Goal: Task Accomplishment & Management: Complete application form

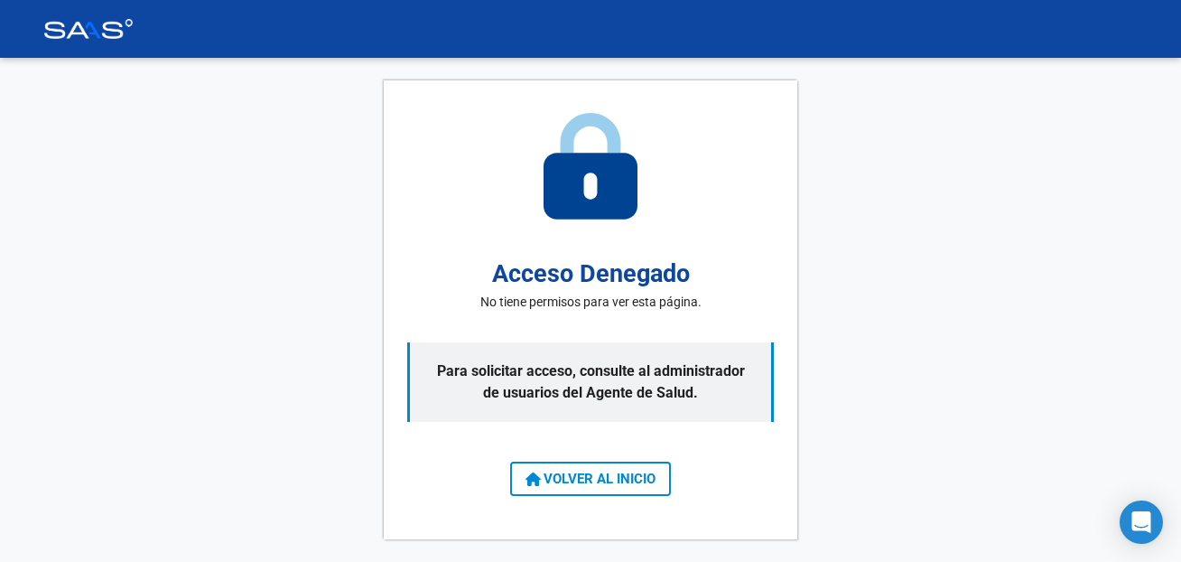
click at [557, 493] on button "VOLVER AL INICIO" at bounding box center [590, 478] width 161 height 34
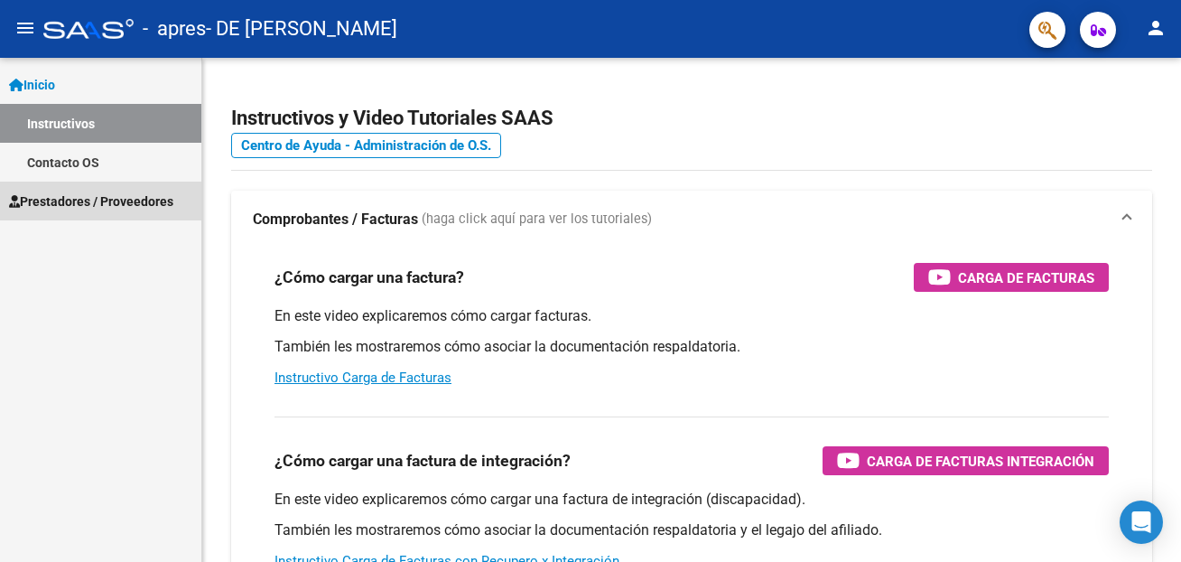
click at [76, 202] on span "Prestadores / Proveedores" at bounding box center [91, 201] width 164 height 20
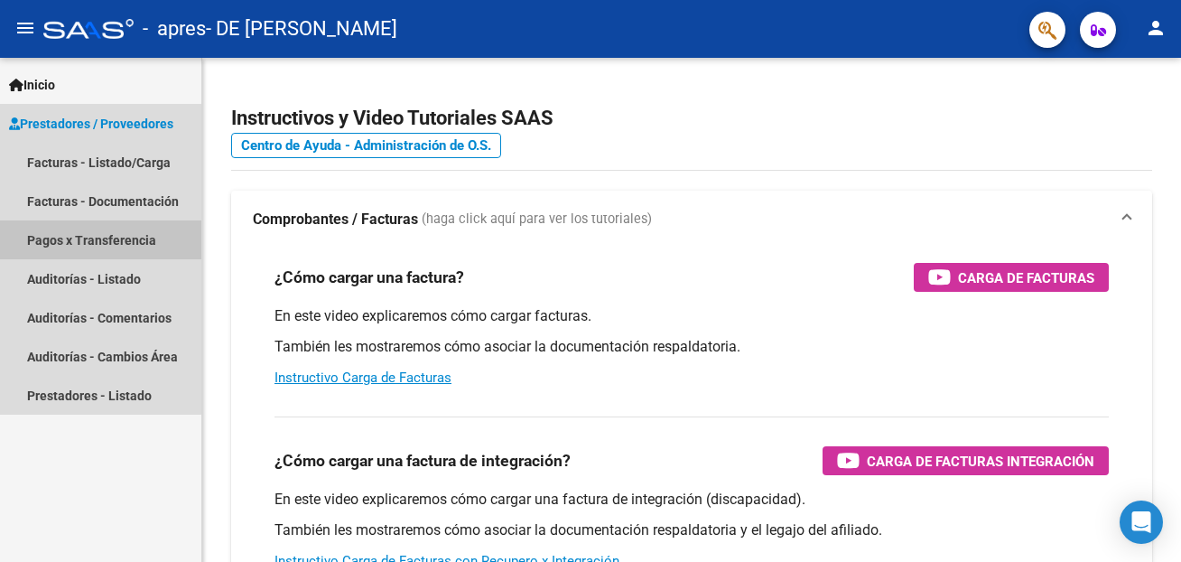
click at [79, 238] on link "Pagos x Transferencia" at bounding box center [100, 239] width 201 height 39
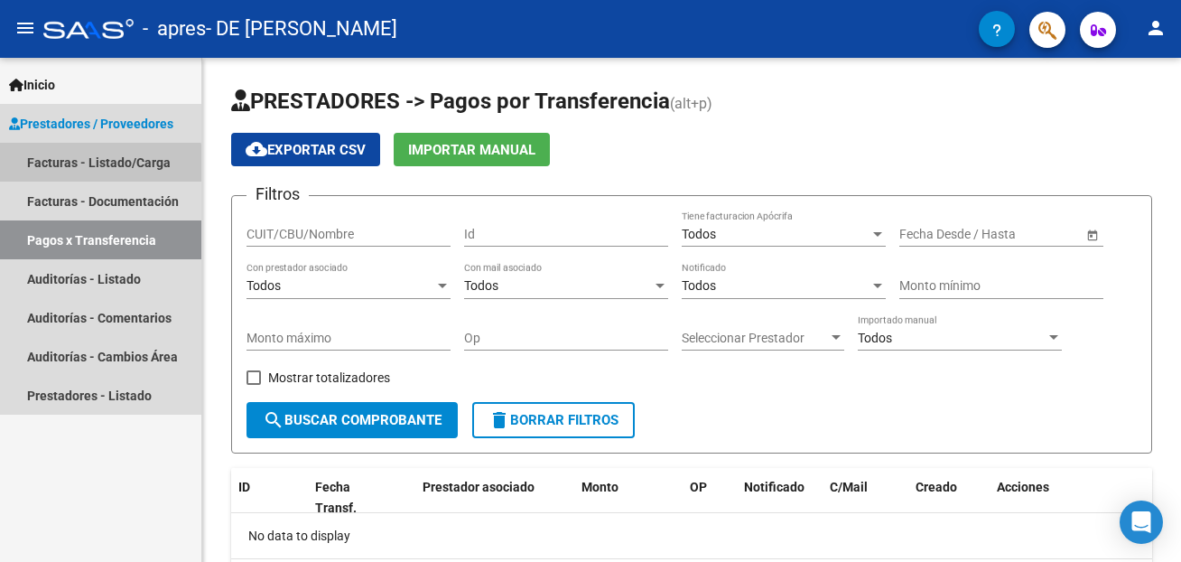
click at [97, 168] on link "Facturas - Listado/Carga" at bounding box center [100, 162] width 201 height 39
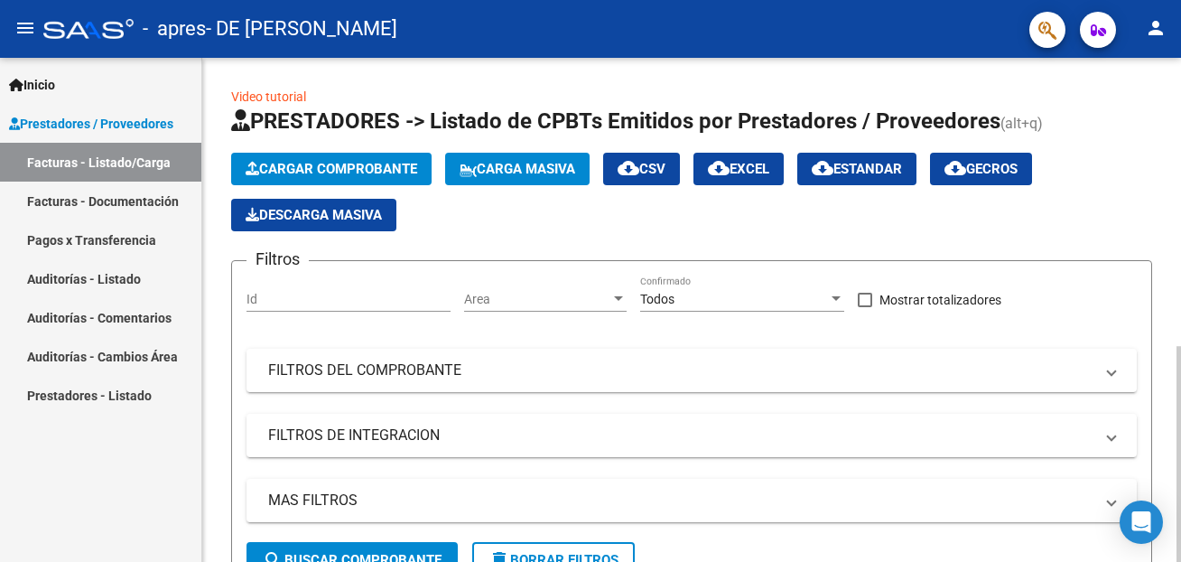
click at [311, 168] on span "Cargar Comprobante" at bounding box center [332, 169] width 172 height 16
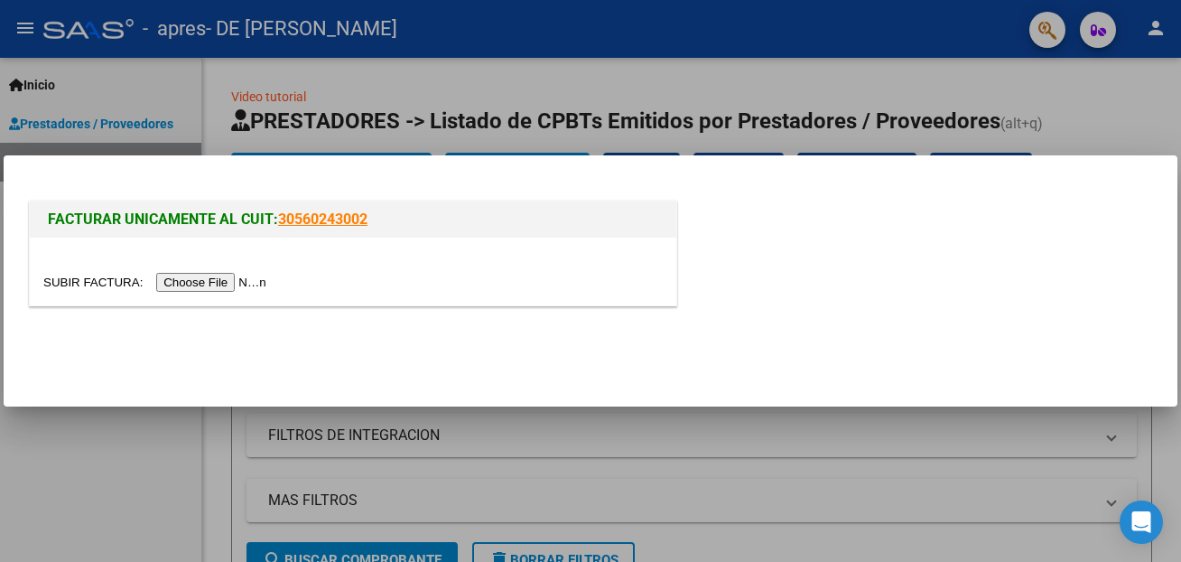
click at [69, 283] on input "file" at bounding box center [157, 282] width 228 height 19
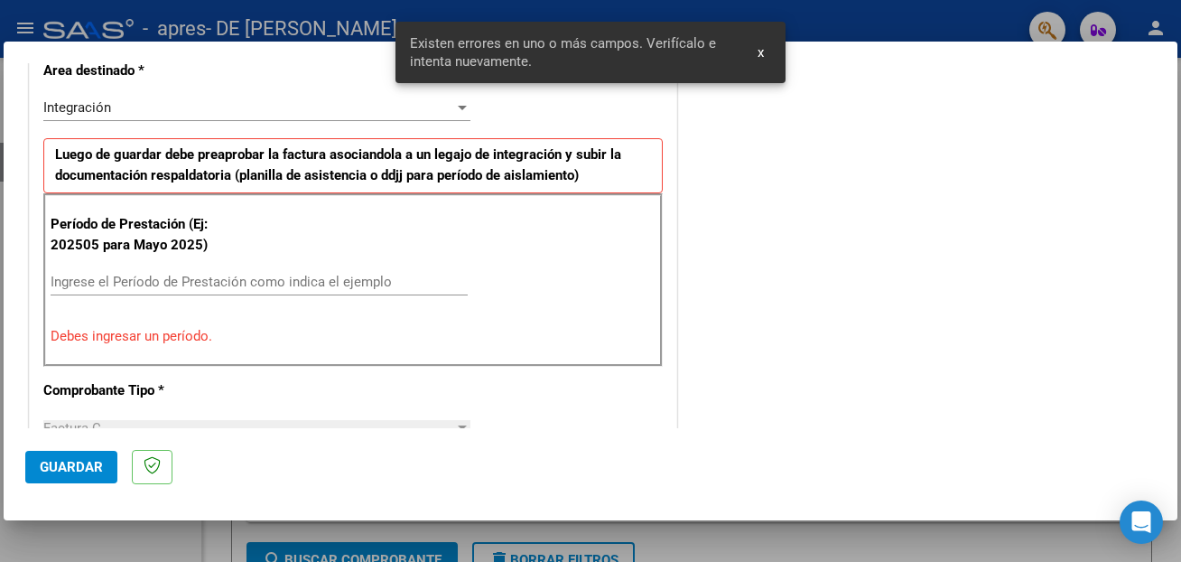
scroll to position [428, 0]
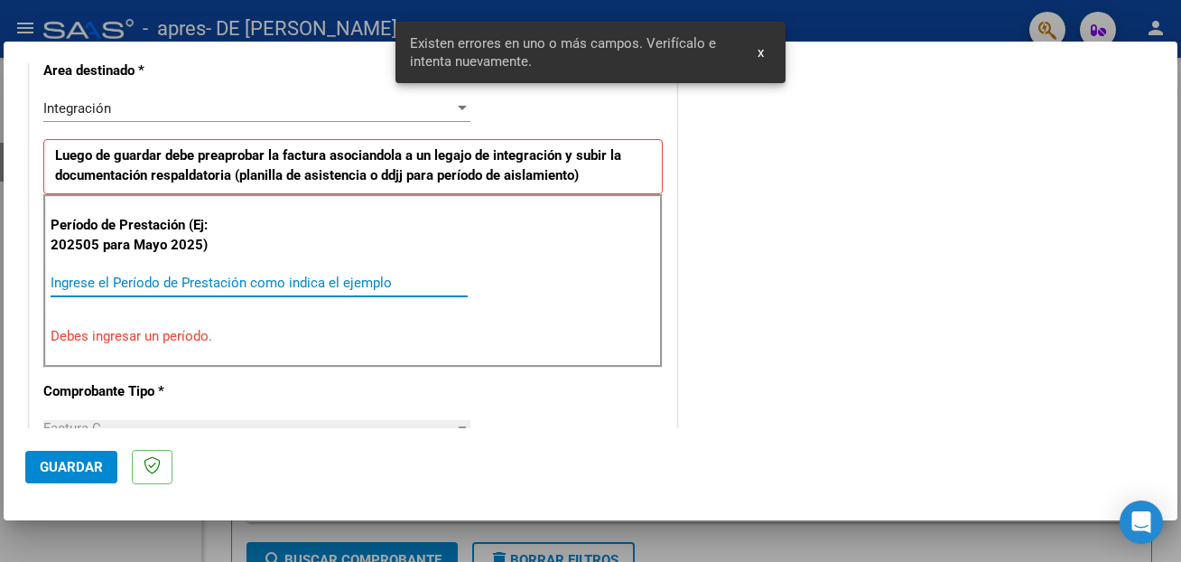
click at [151, 286] on input "Ingrese el Período de Prestación como indica el ejemplo" at bounding box center [259, 283] width 417 height 16
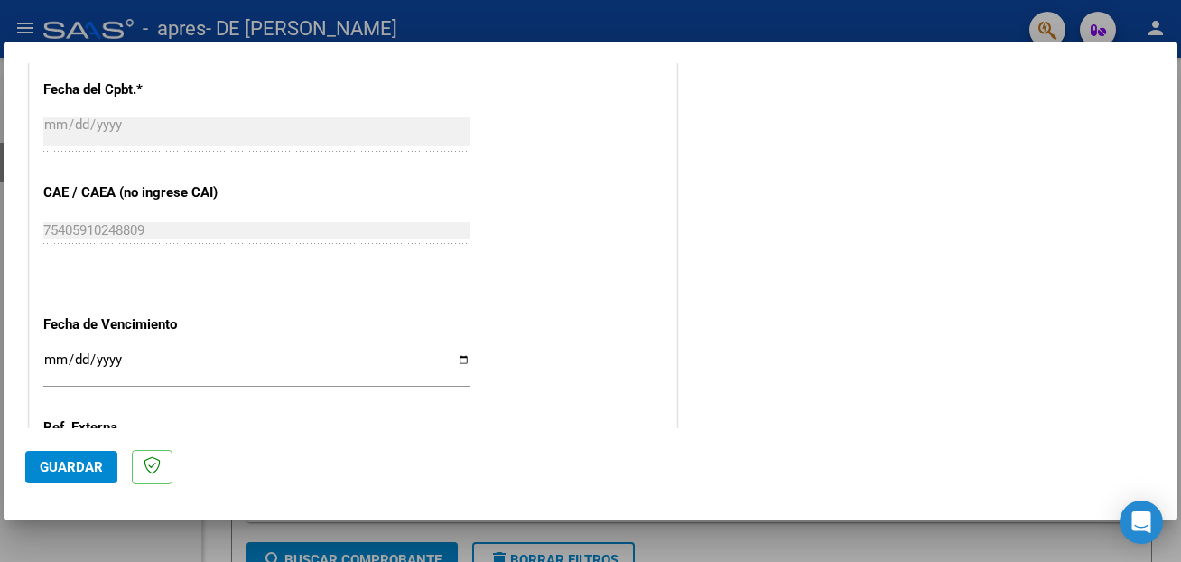
scroll to position [1111, 0]
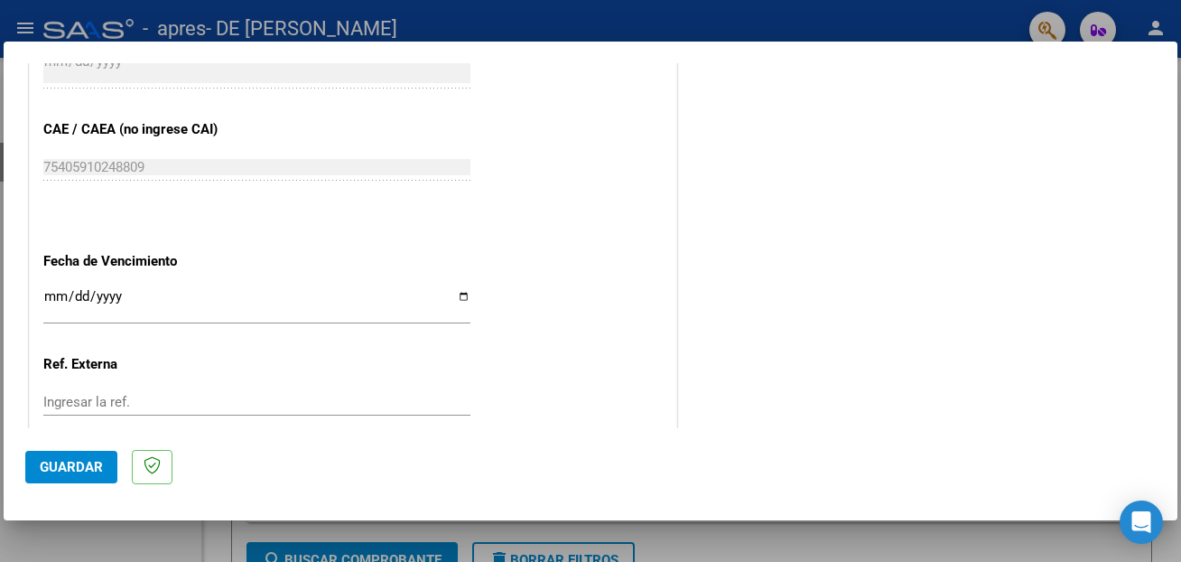
type input "202509"
click at [466, 289] on input "Ingresar la fecha" at bounding box center [256, 303] width 427 height 29
type input "[DATE]"
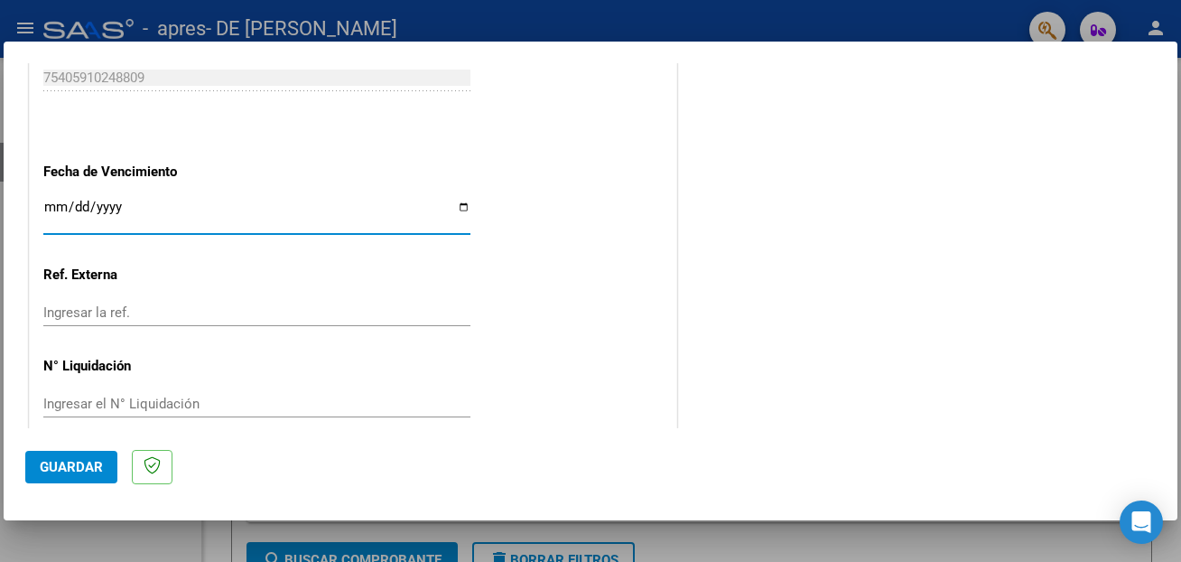
scroll to position [1202, 0]
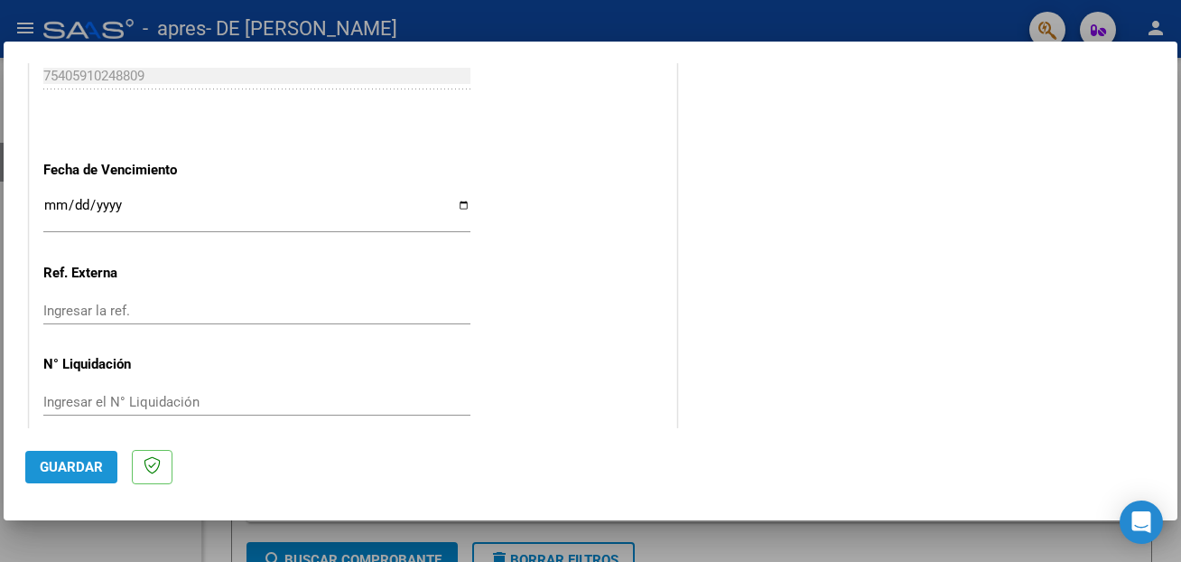
click at [70, 461] on span "Guardar" at bounding box center [71, 467] width 63 height 16
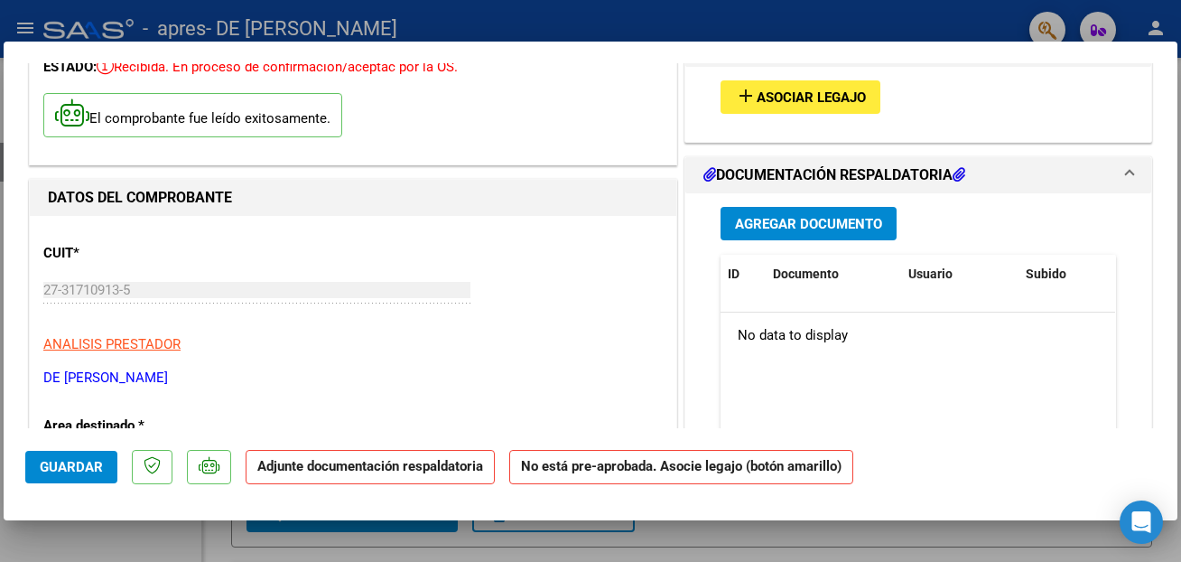
scroll to position [0, 0]
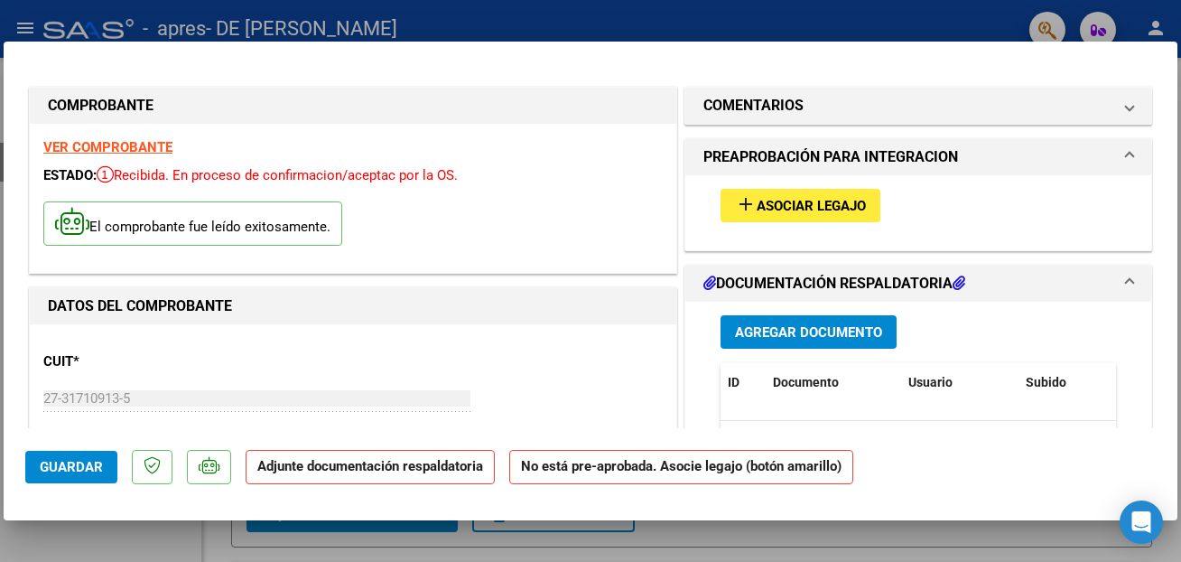
click at [783, 191] on button "add Asociar Legajo" at bounding box center [801, 205] width 160 height 33
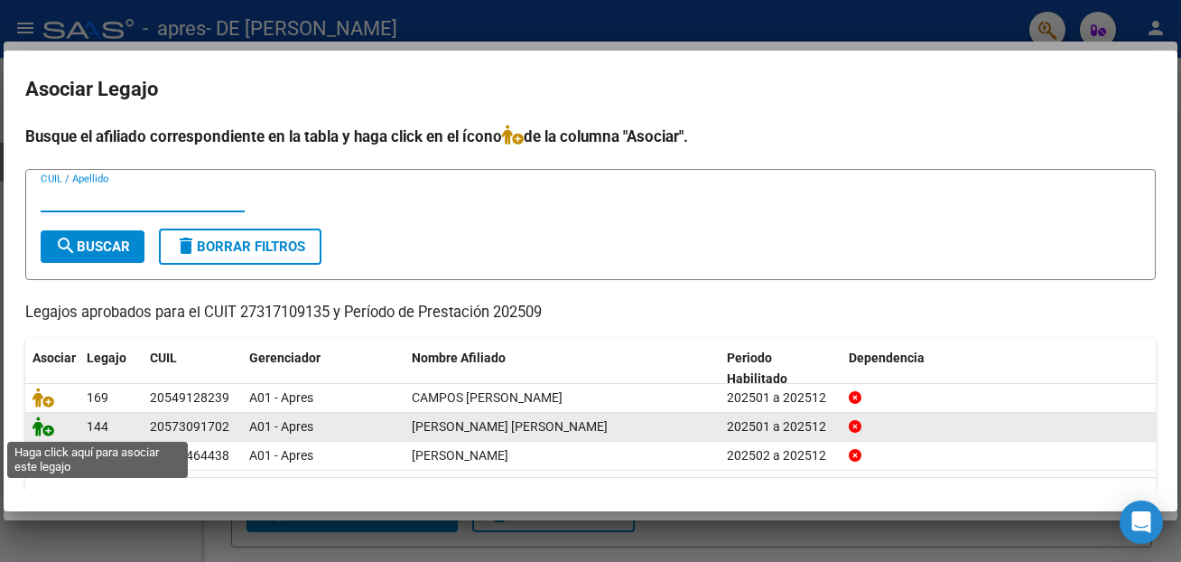
click at [49, 426] on icon at bounding box center [44, 426] width 22 height 20
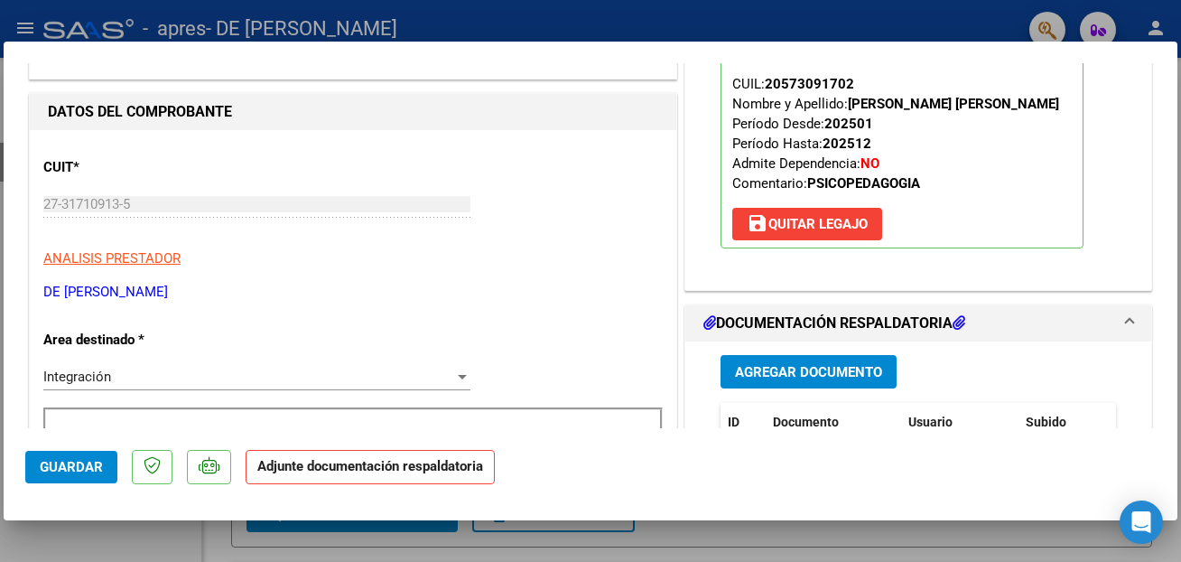
scroll to position [195, 0]
click at [850, 380] on button "Agregar Documento" at bounding box center [809, 370] width 176 height 33
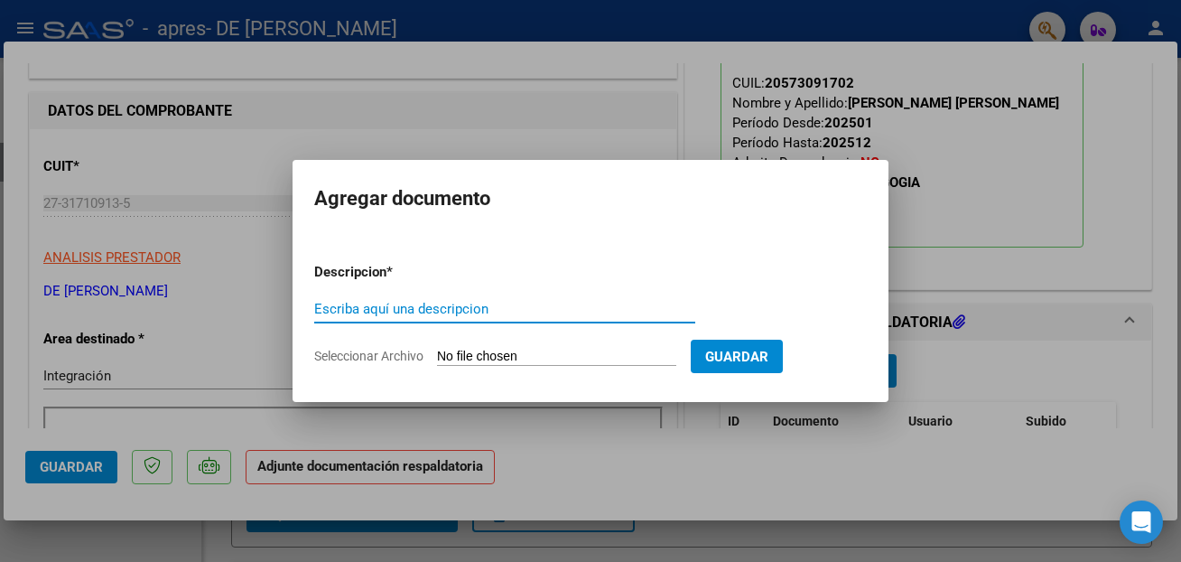
click at [450, 351] on input "Seleccionar Archivo" at bounding box center [556, 357] width 239 height 17
type input "C:\fakepath\planilla asistencia.pdf"
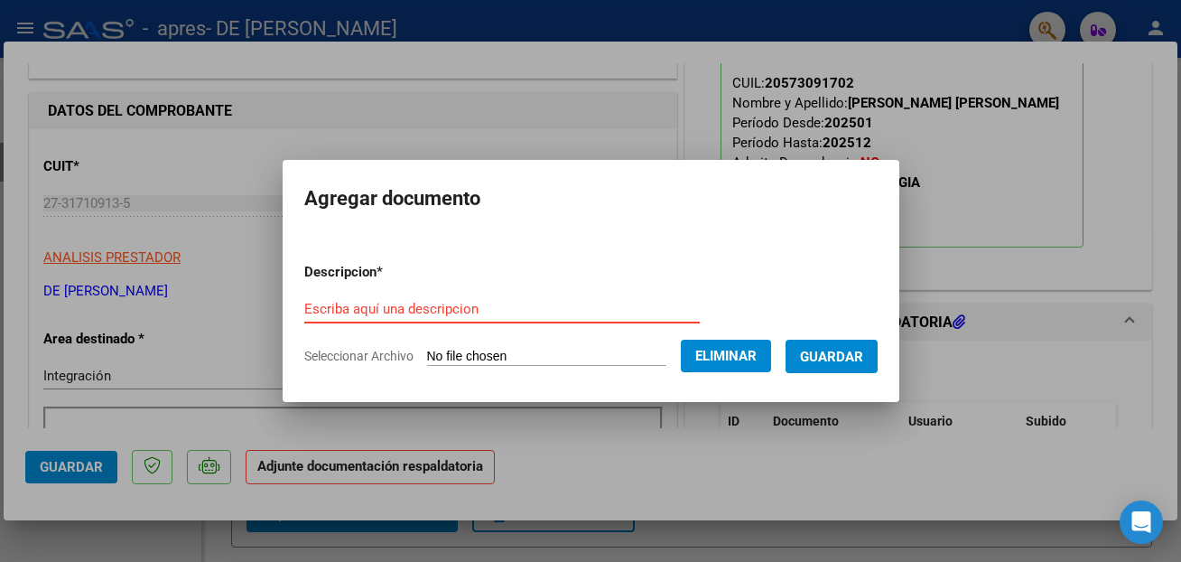
click at [446, 304] on input "Escriba aquí una descripcion" at bounding box center [502, 309] width 396 height 16
type input "Planilla de asistencia"
click at [836, 355] on span "Guardar" at bounding box center [831, 357] width 63 height 16
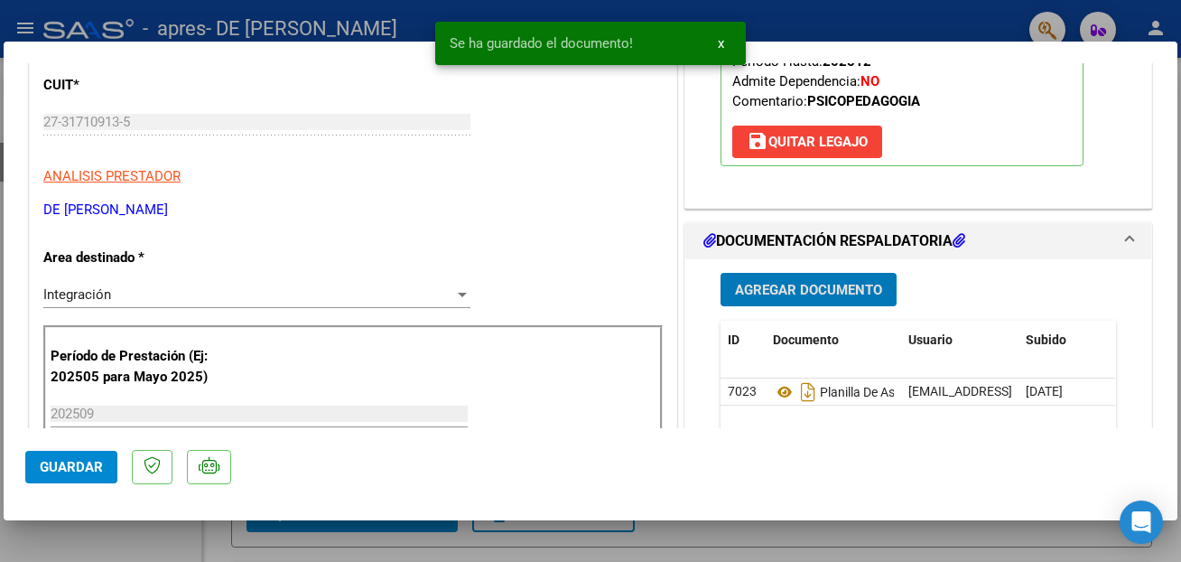
scroll to position [293, 0]
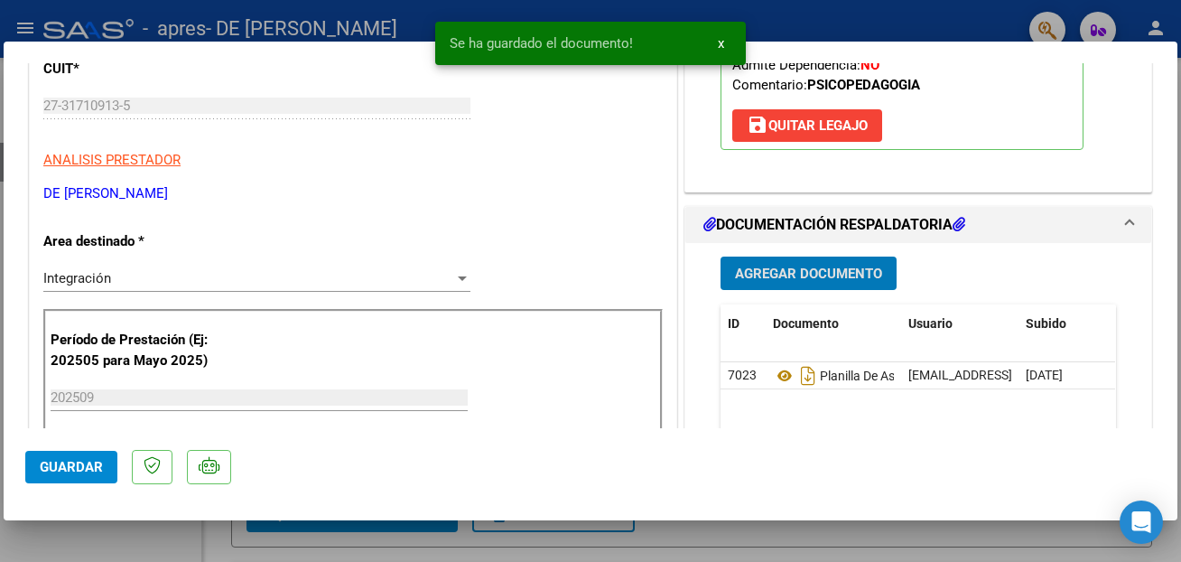
click at [78, 468] on span "Guardar" at bounding box center [71, 467] width 63 height 16
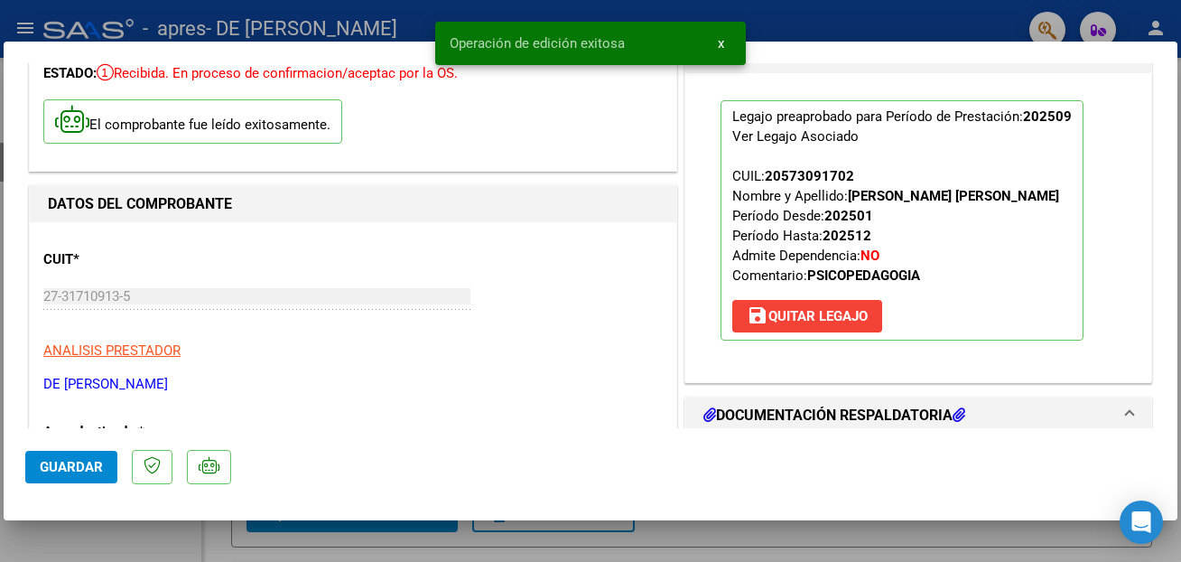
scroll to position [0, 0]
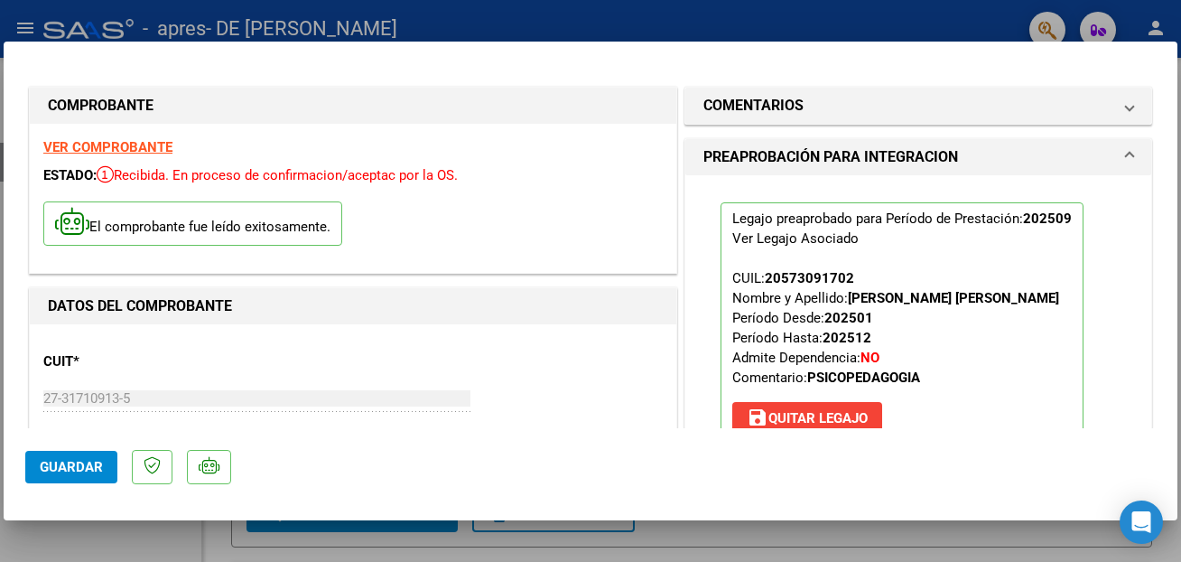
click at [924, 22] on div at bounding box center [590, 281] width 1181 height 562
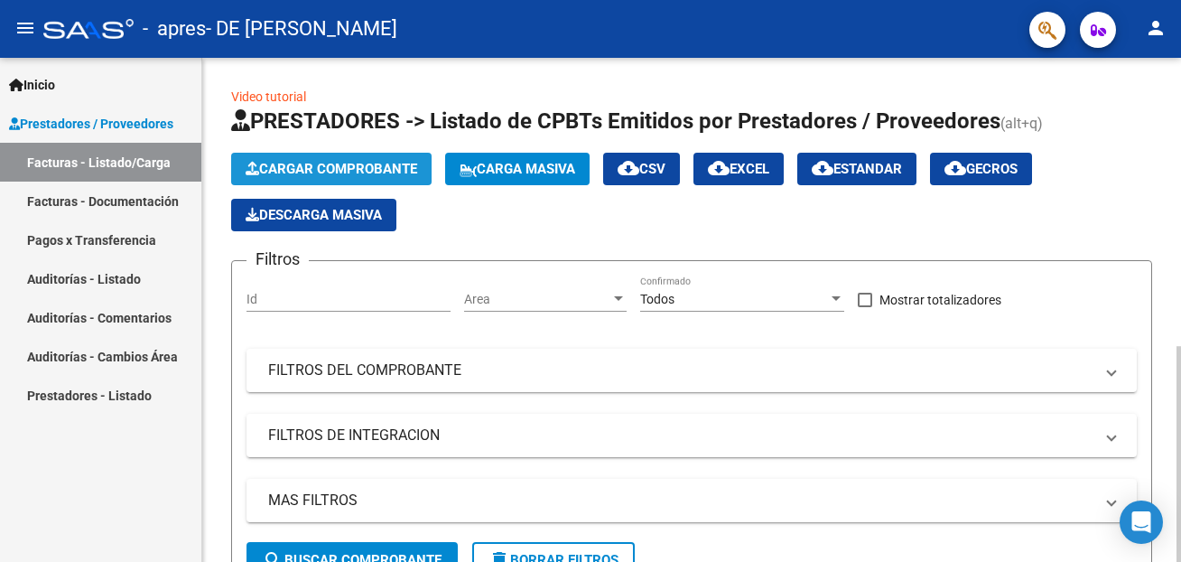
click at [332, 170] on span "Cargar Comprobante" at bounding box center [332, 169] width 172 height 16
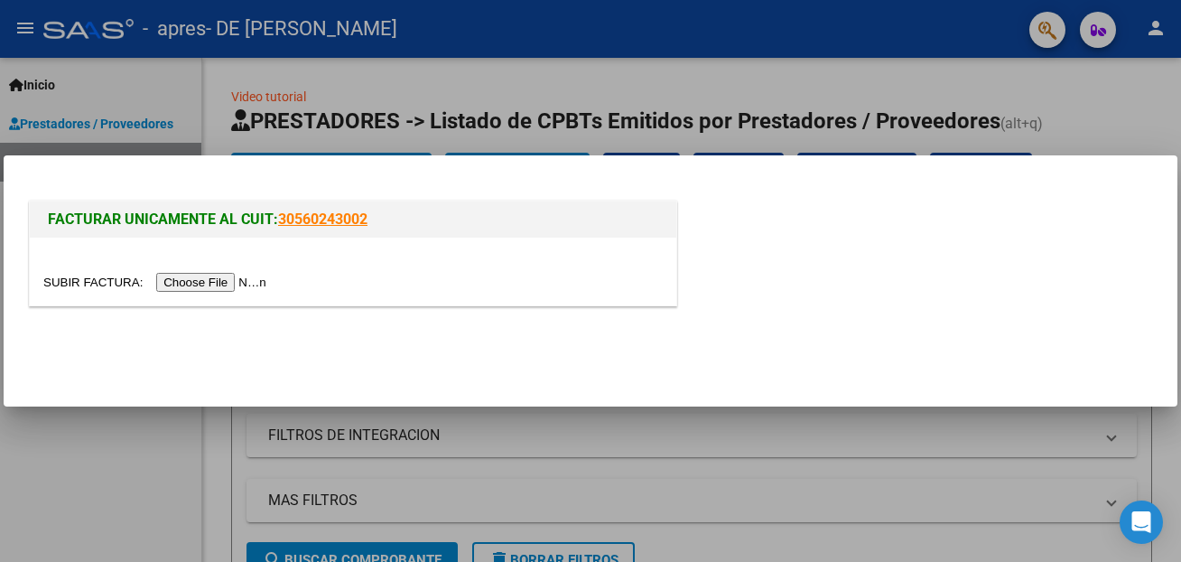
click at [74, 277] on input "file" at bounding box center [157, 282] width 228 height 19
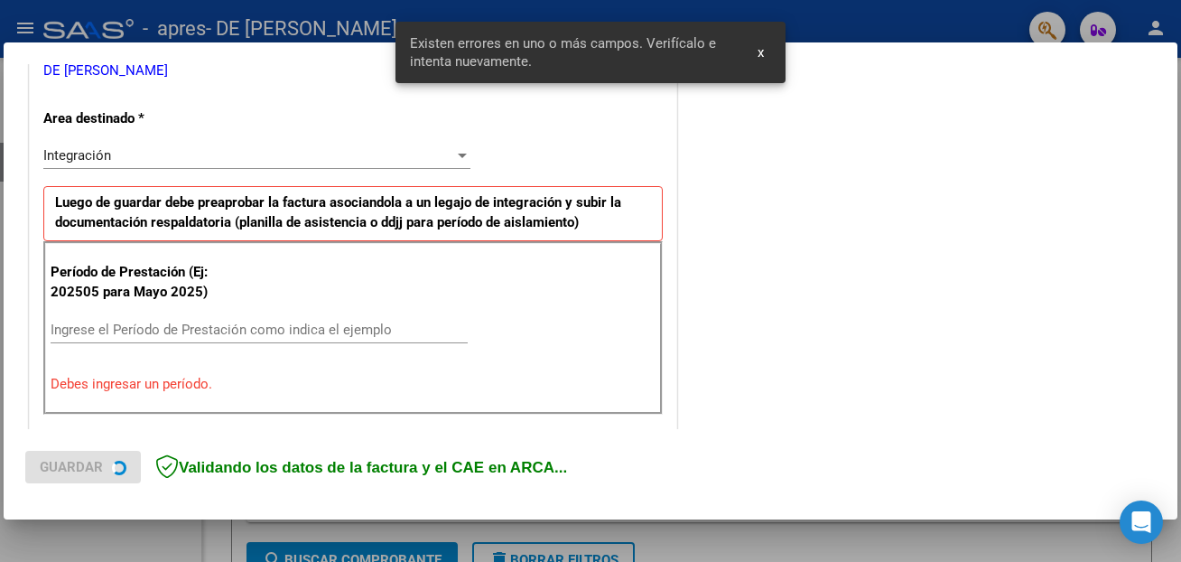
scroll to position [395, 0]
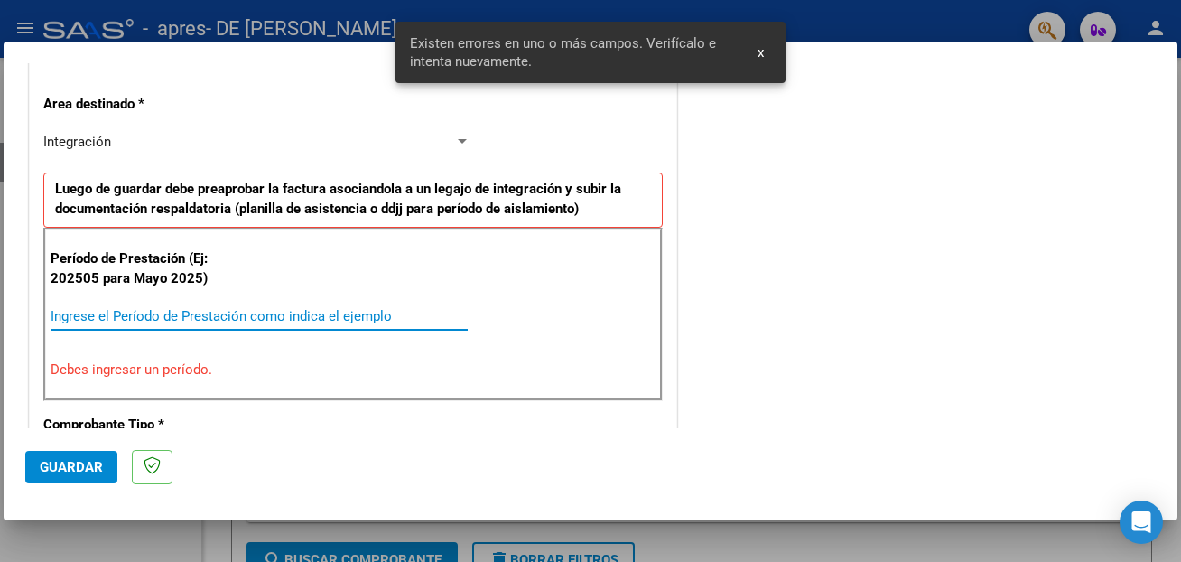
click at [175, 310] on input "Ingrese el Período de Prestación como indica el ejemplo" at bounding box center [259, 316] width 417 height 16
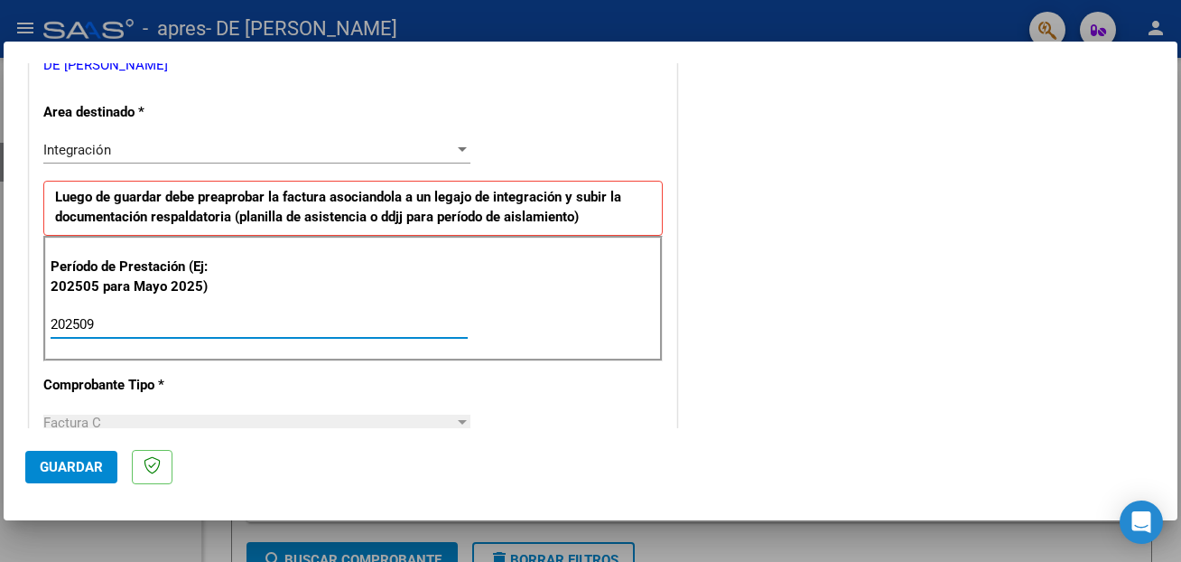
scroll to position [200, 0]
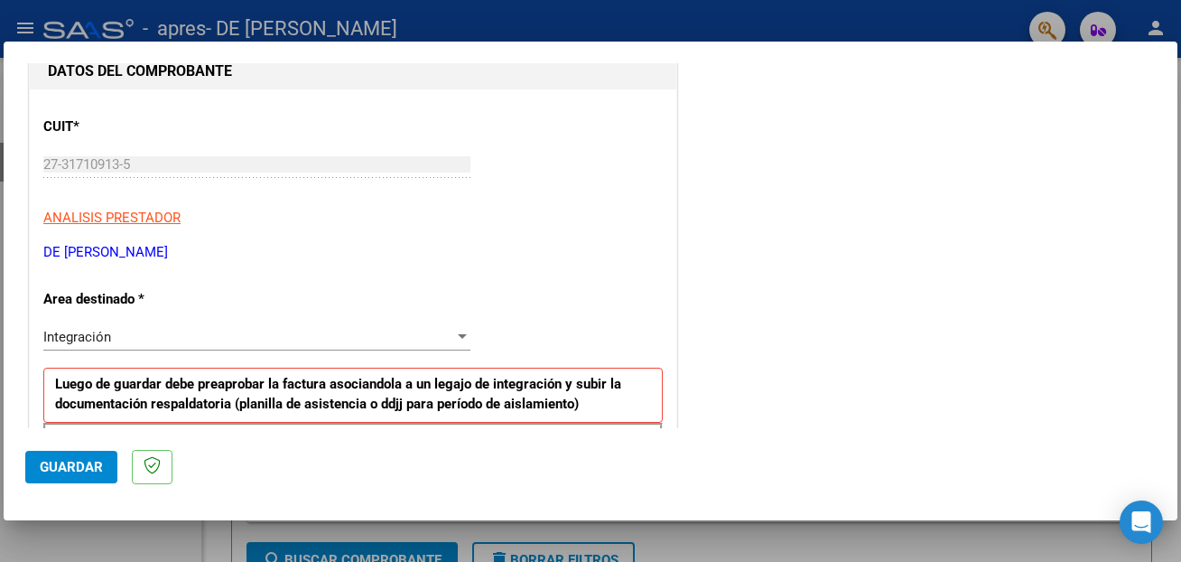
type input "202509"
click at [463, 338] on div at bounding box center [462, 336] width 9 height 5
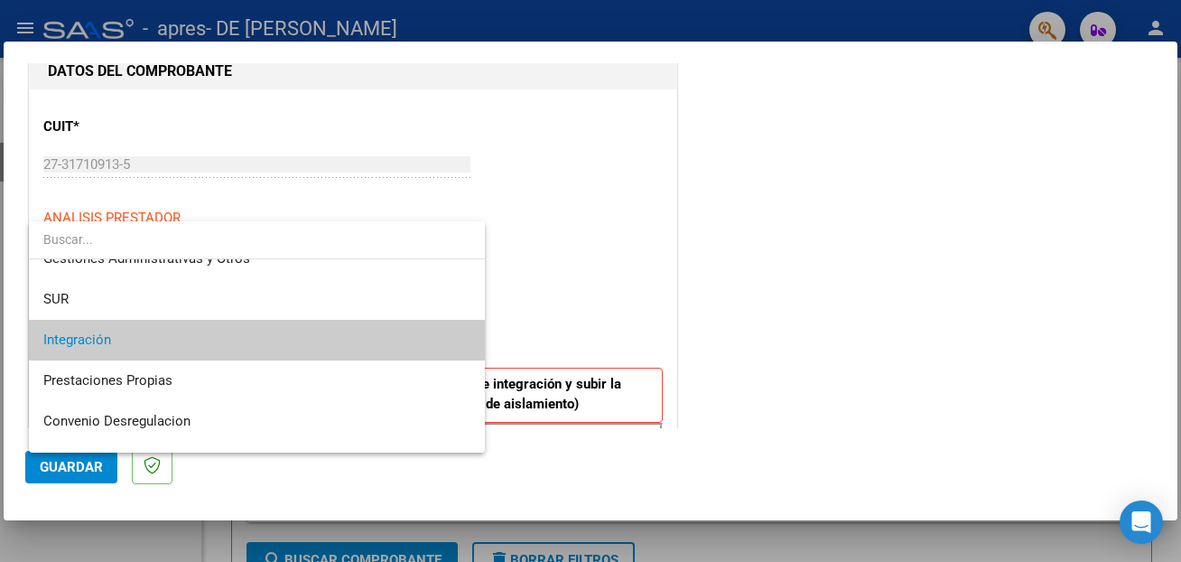
scroll to position [37, 0]
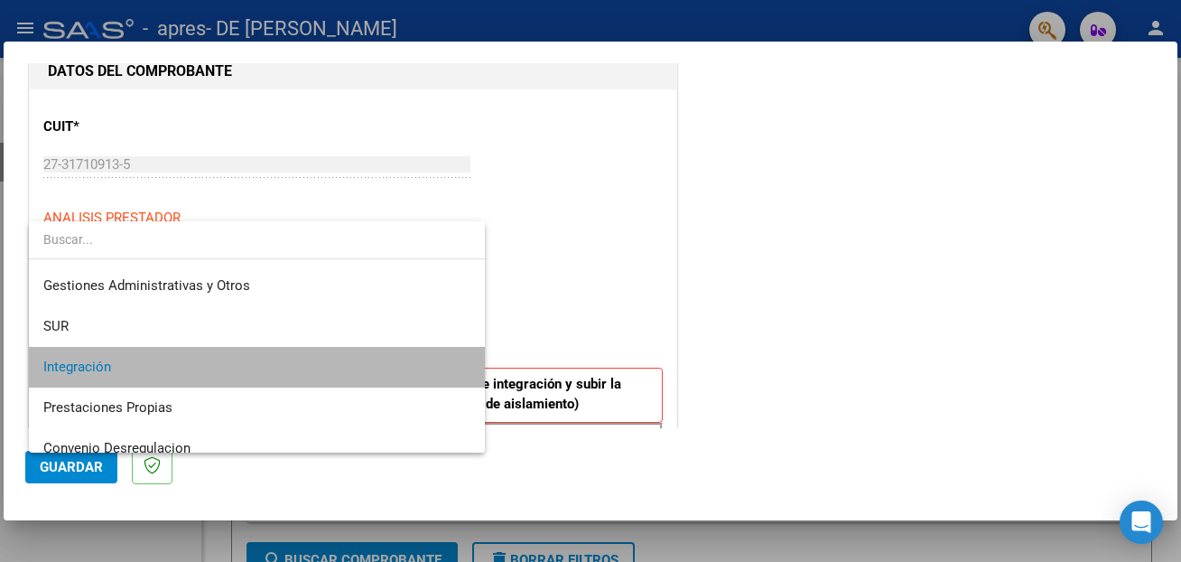
click at [272, 360] on span "Integración" at bounding box center [256, 367] width 427 height 41
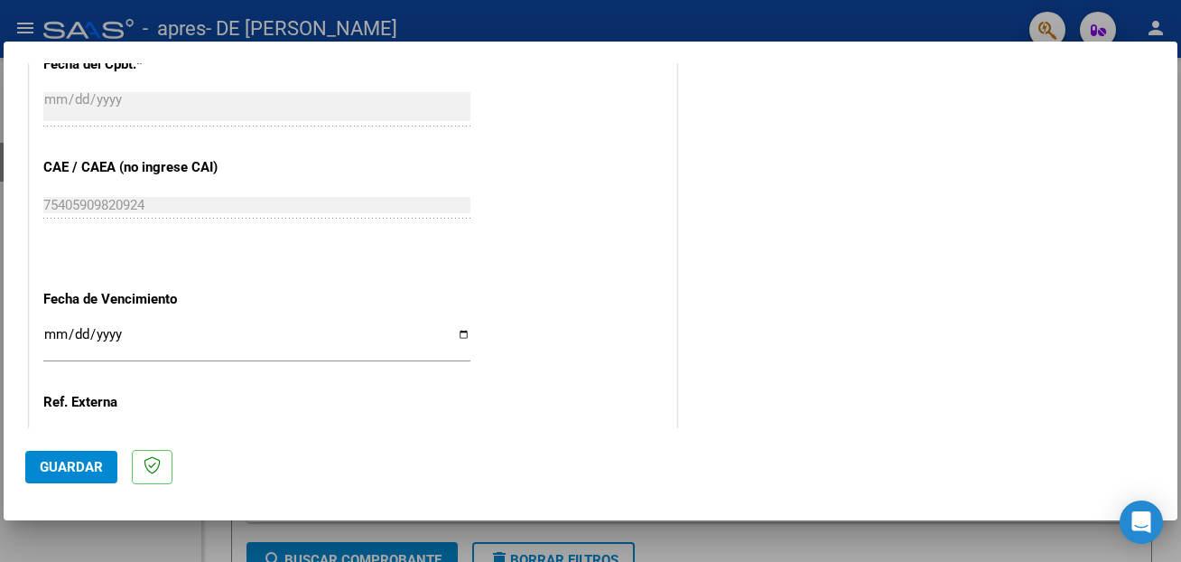
scroll to position [1077, 0]
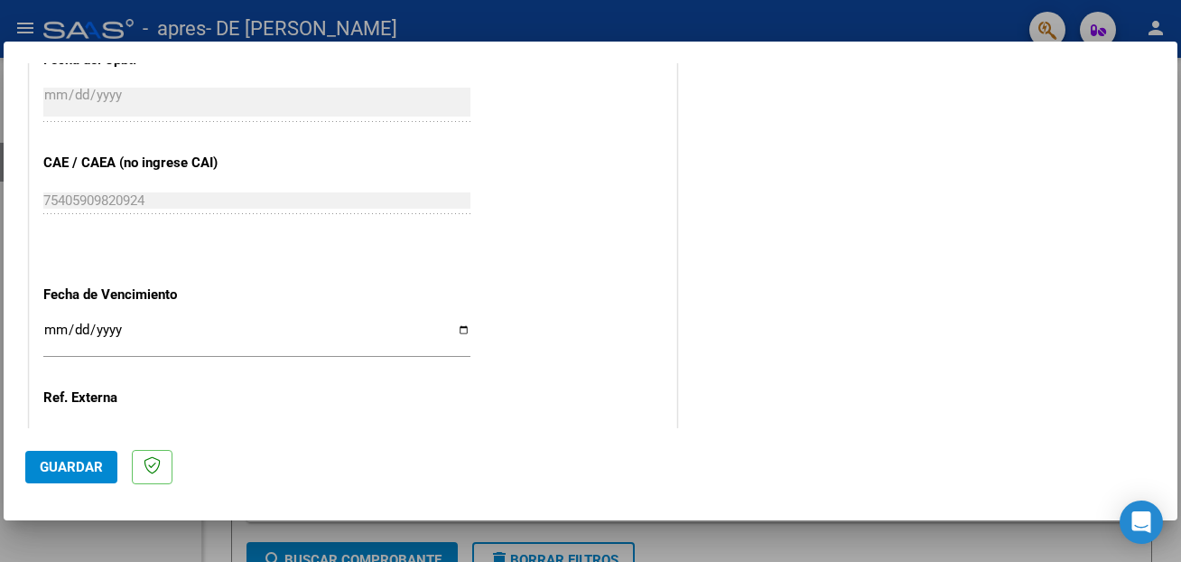
click at [463, 323] on input "Ingresar la fecha" at bounding box center [256, 336] width 427 height 29
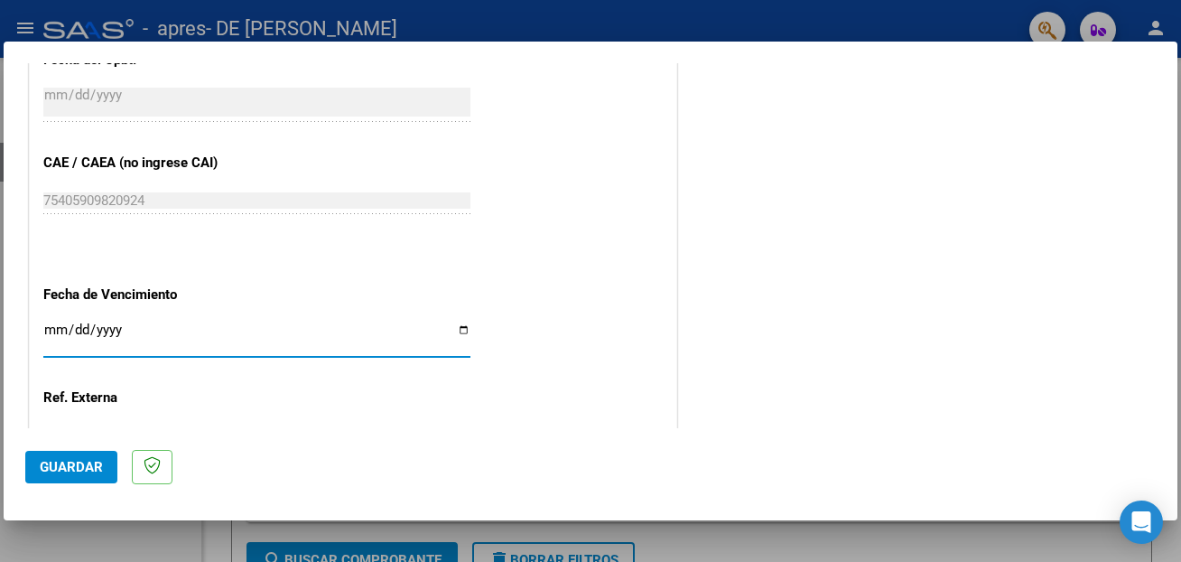
type input "[DATE]"
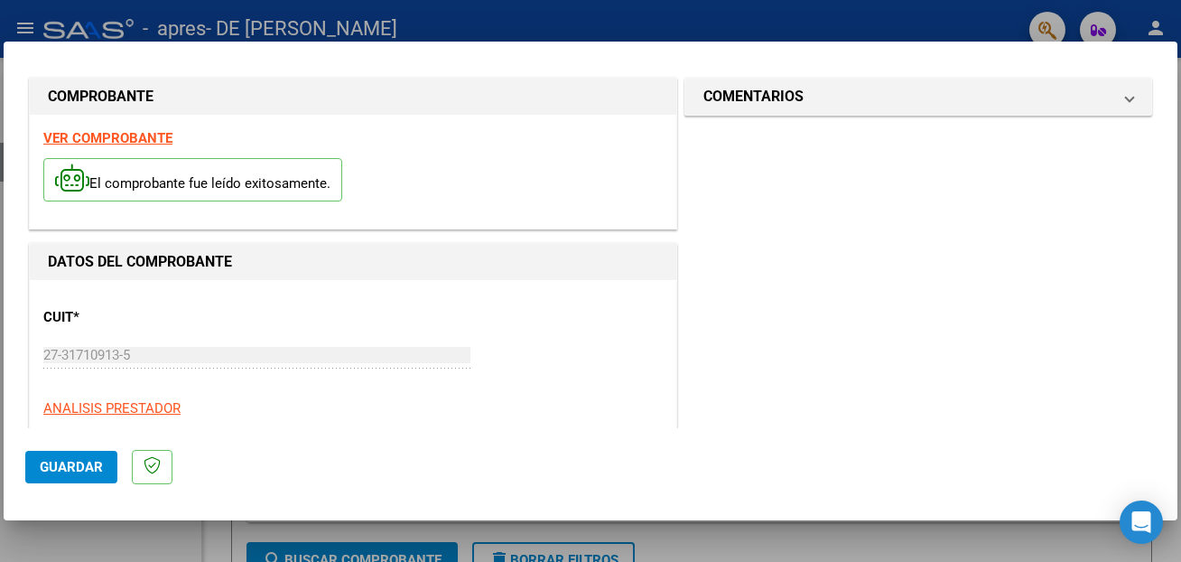
scroll to position [0, 0]
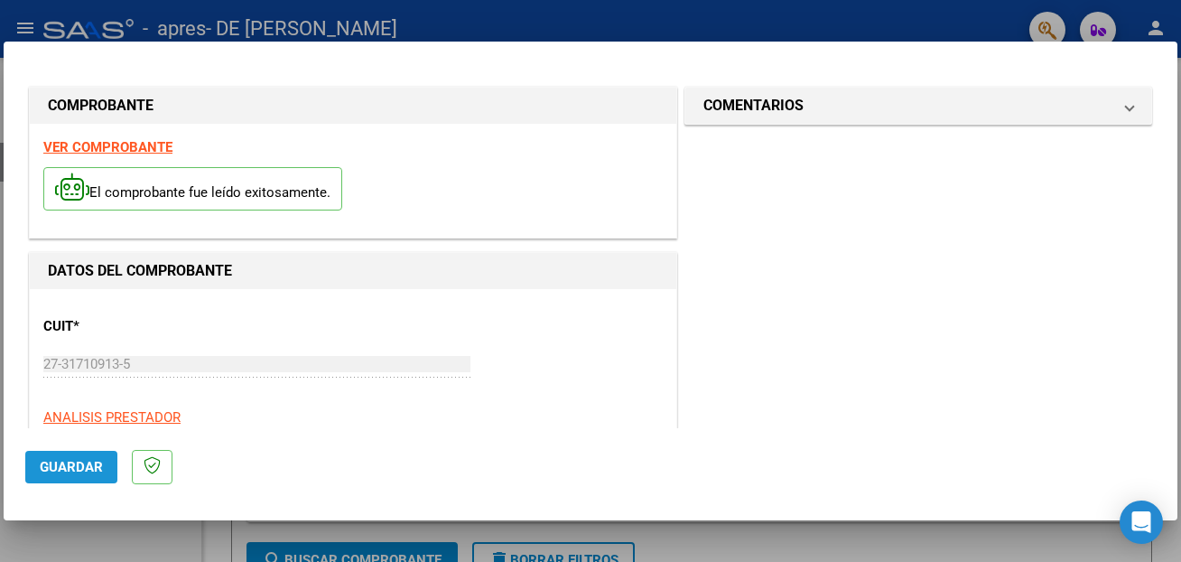
click at [80, 455] on button "Guardar" at bounding box center [71, 467] width 92 height 33
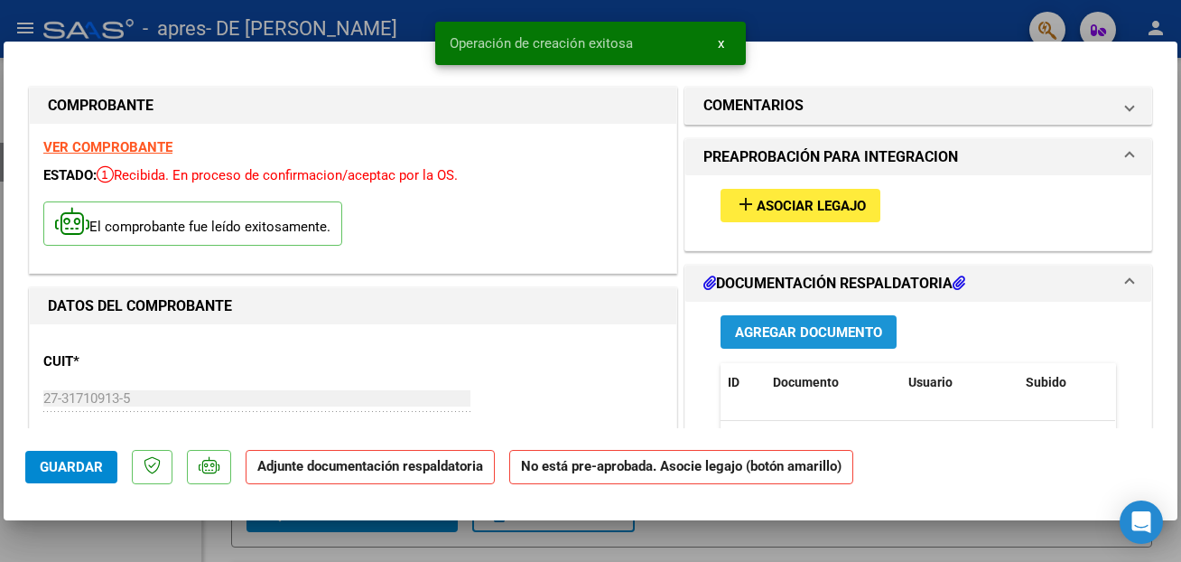
click at [798, 330] on span "Agregar Documento" at bounding box center [808, 332] width 147 height 16
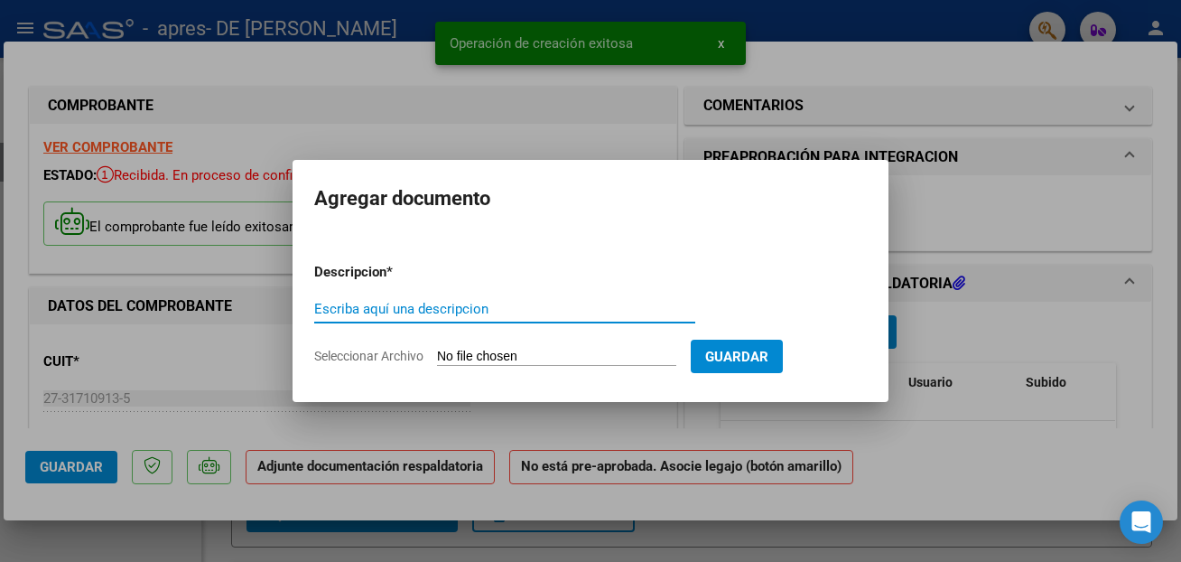
click at [443, 353] on input "Seleccionar Archivo" at bounding box center [556, 357] width 239 height 17
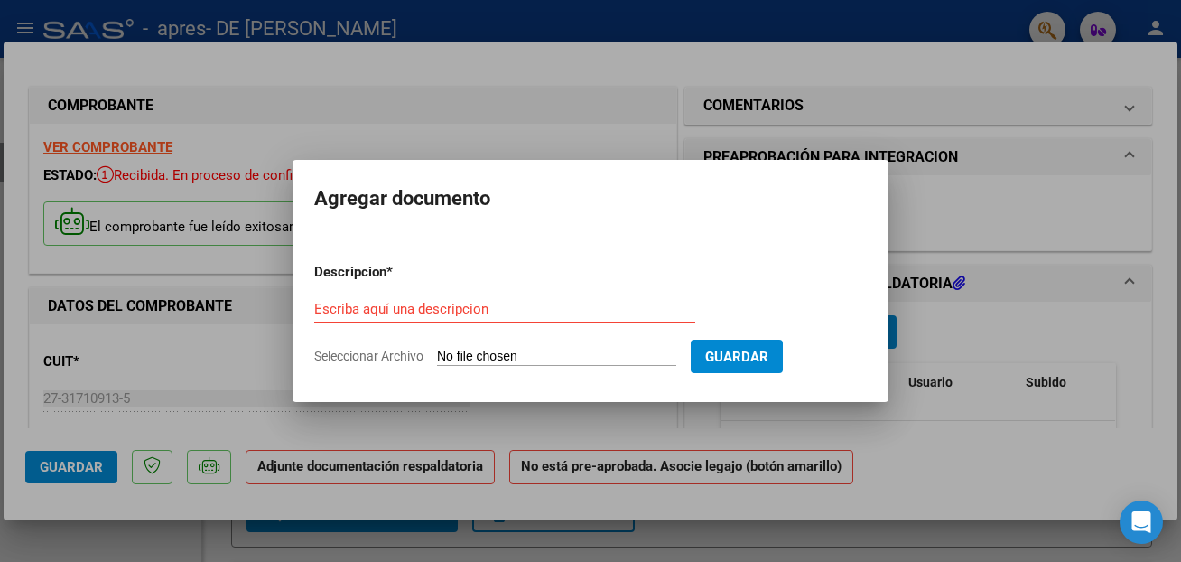
type input "C:\fakepath\planilla asistencia.pdf"
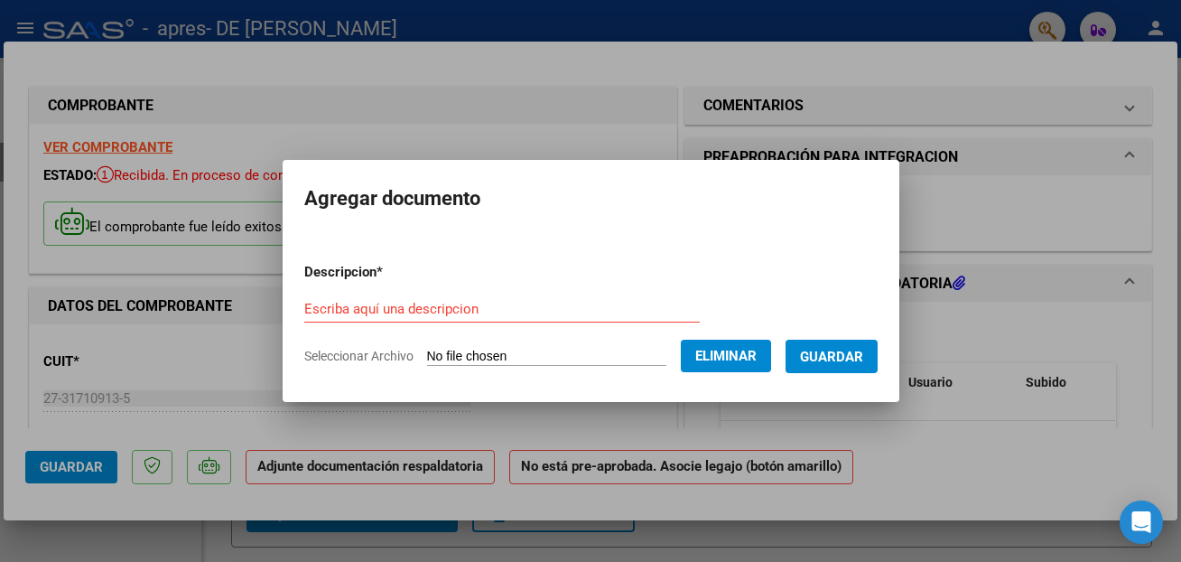
click at [402, 301] on input "Escriba aquí una descripcion" at bounding box center [502, 309] width 396 height 16
type input "planilla de asistencia"
click at [816, 356] on span "Guardar" at bounding box center [831, 357] width 63 height 16
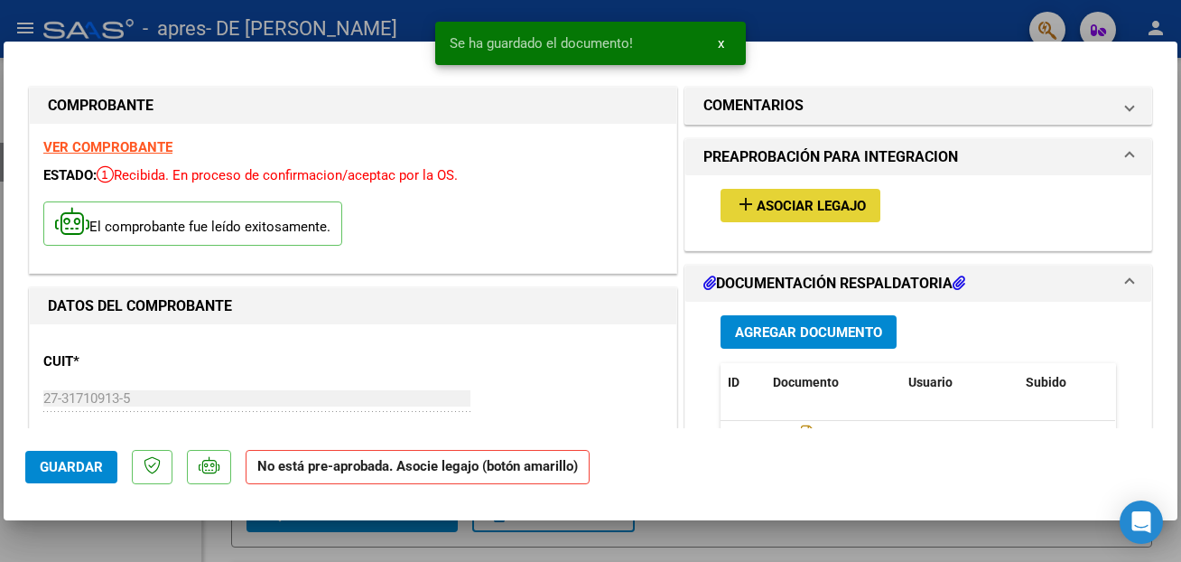
click at [837, 218] on button "add Asociar Legajo" at bounding box center [801, 205] width 160 height 33
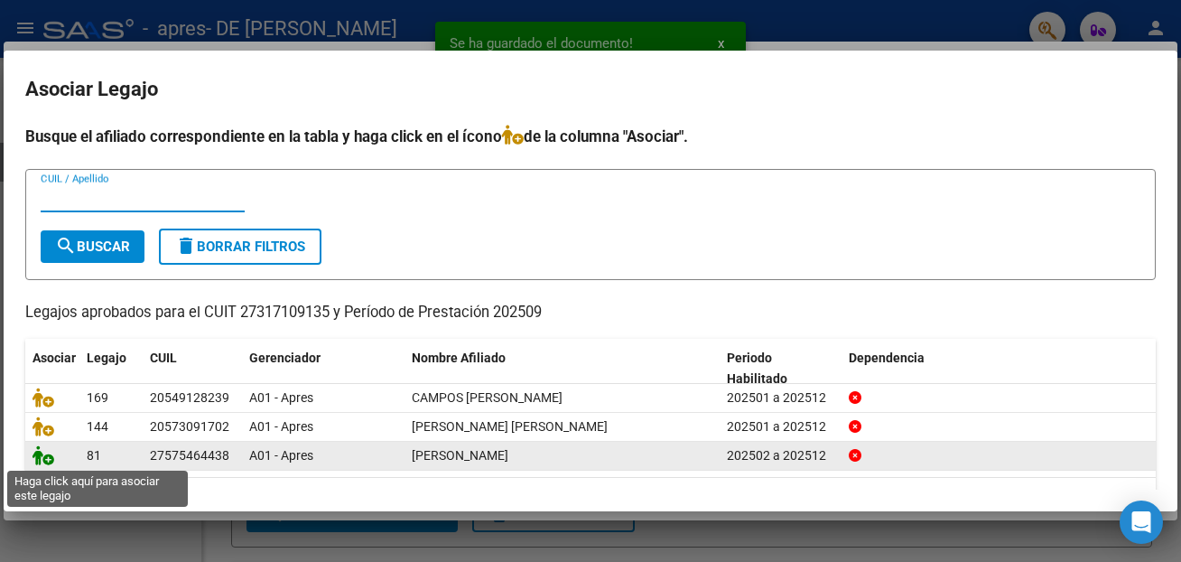
click at [41, 455] on icon at bounding box center [44, 455] width 22 height 20
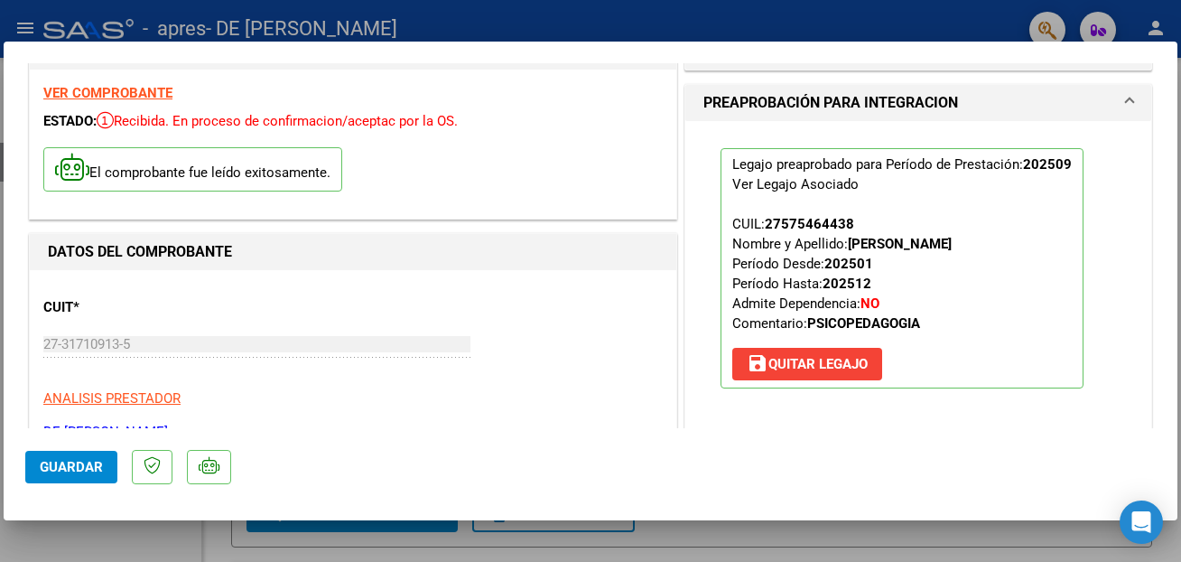
scroll to position [98, 0]
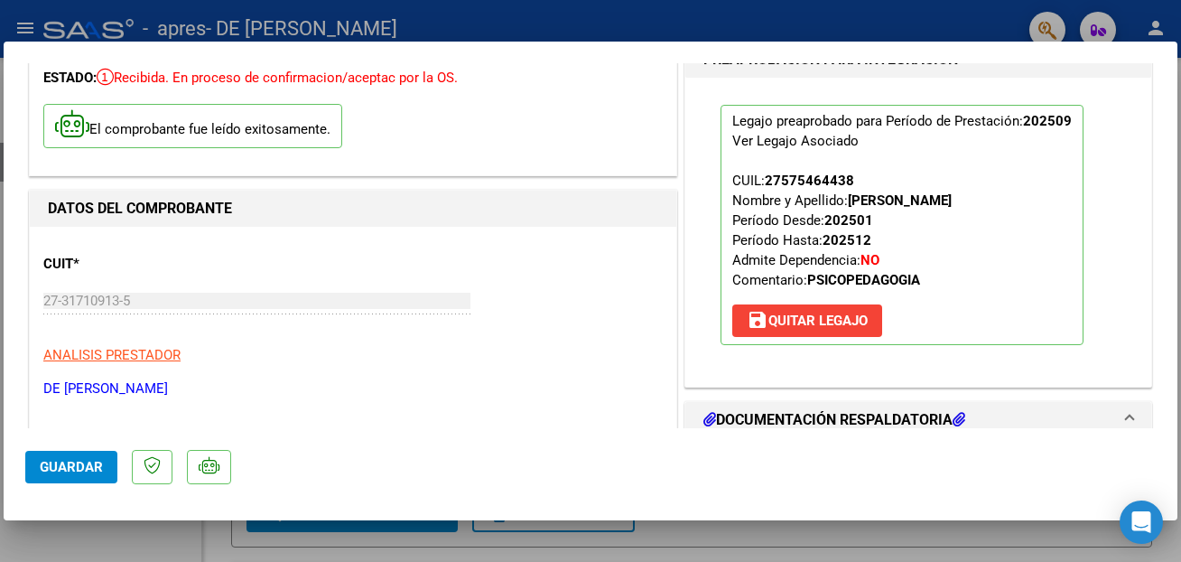
click at [70, 470] on span "Guardar" at bounding box center [71, 467] width 63 height 16
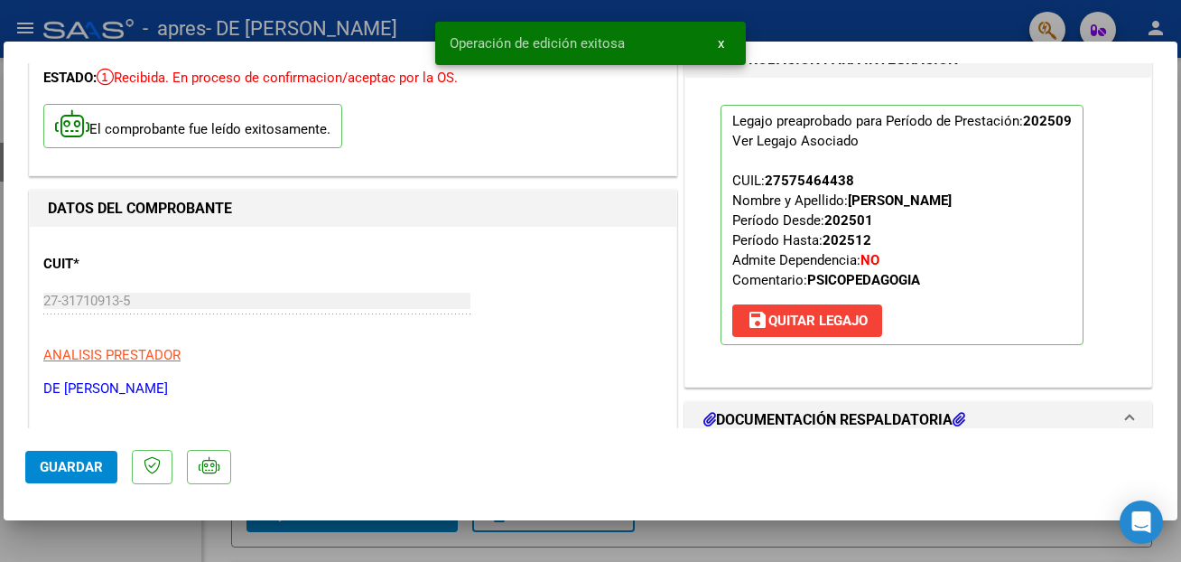
click at [886, 18] on div at bounding box center [590, 281] width 1181 height 562
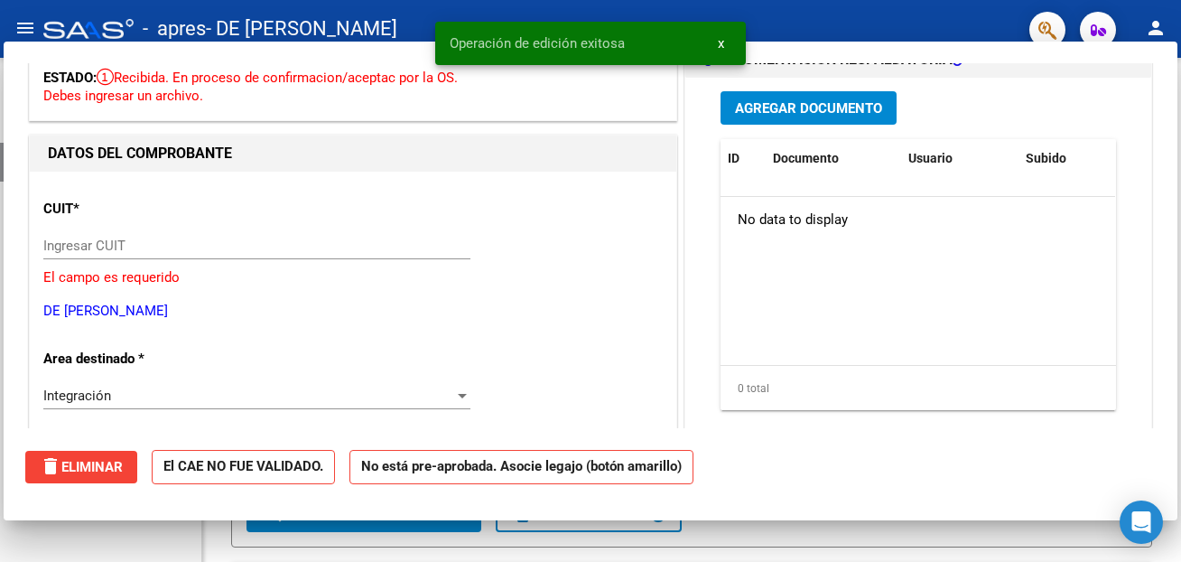
scroll to position [0, 0]
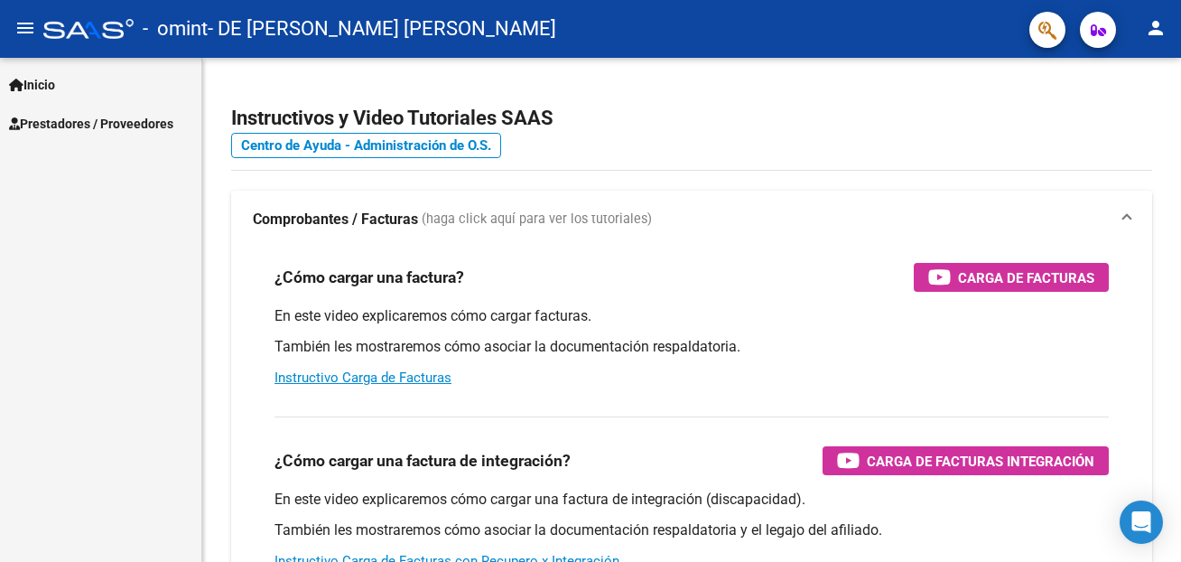
click at [47, 118] on span "Prestadores / Proveedores" at bounding box center [91, 124] width 164 height 20
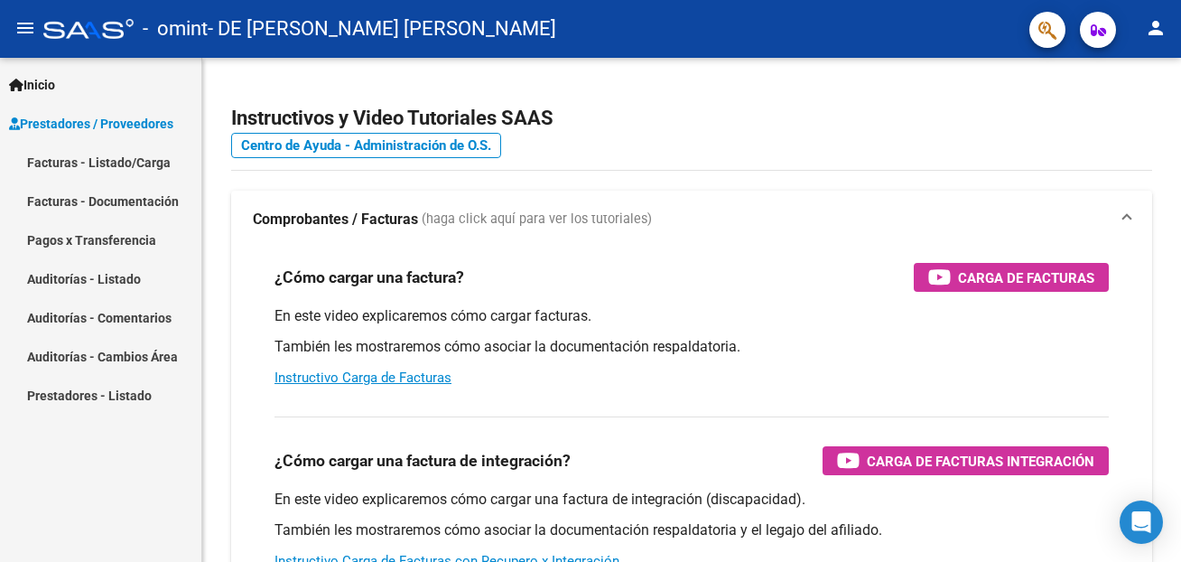
click at [93, 160] on link "Facturas - Listado/Carga" at bounding box center [100, 162] width 201 height 39
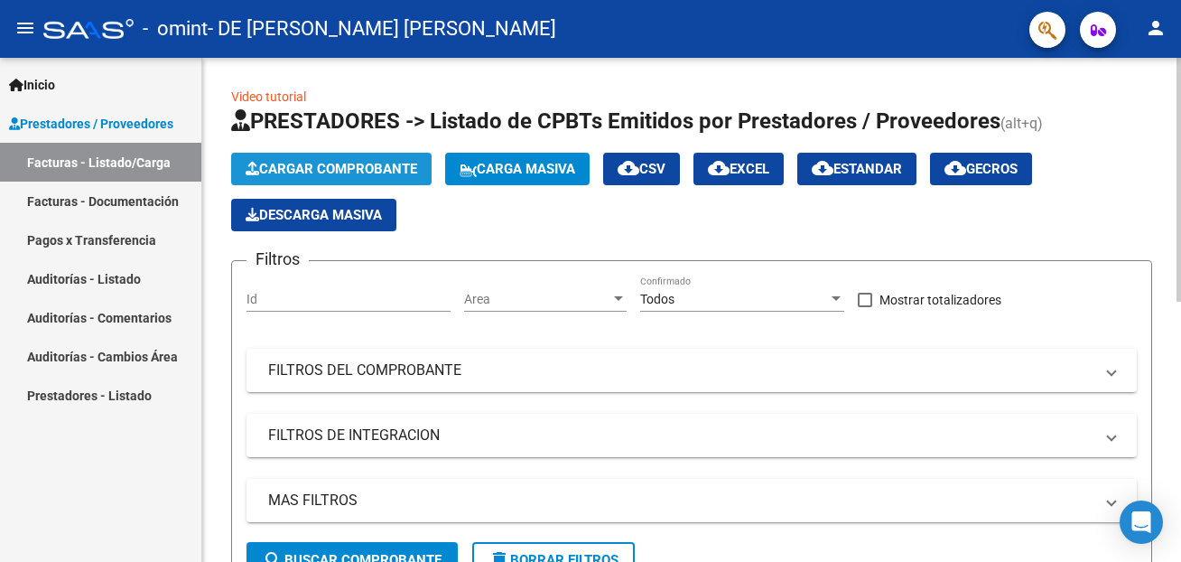
click at [372, 164] on span "Cargar Comprobante" at bounding box center [332, 169] width 172 height 16
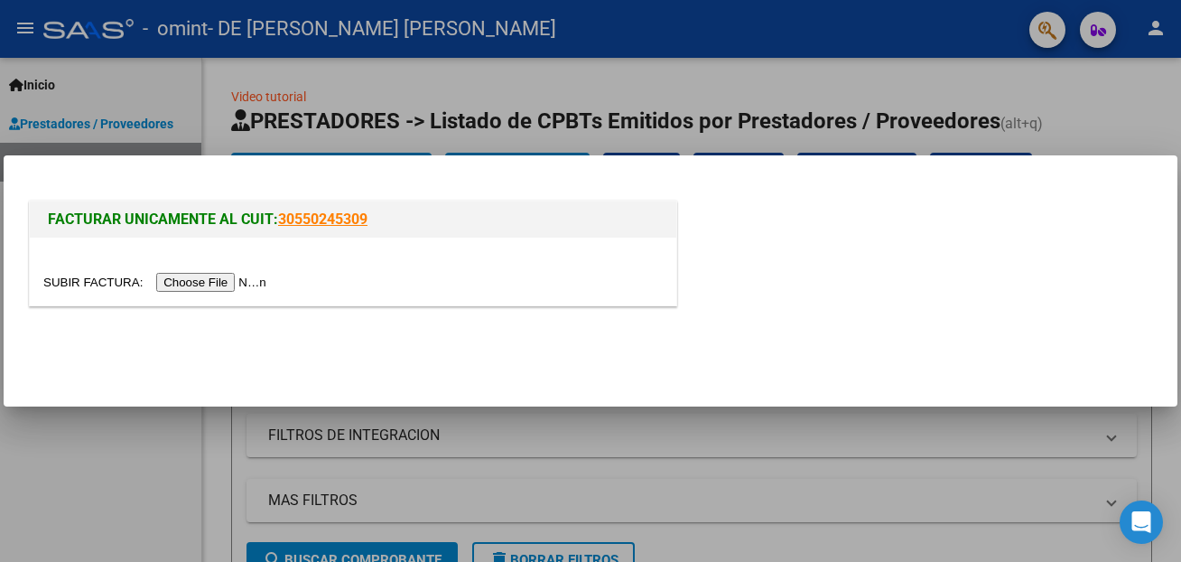
click at [67, 267] on div at bounding box center [353, 272] width 647 height 68
click at [67, 272] on div at bounding box center [353, 282] width 620 height 21
click at [80, 279] on input "file" at bounding box center [157, 282] width 228 height 19
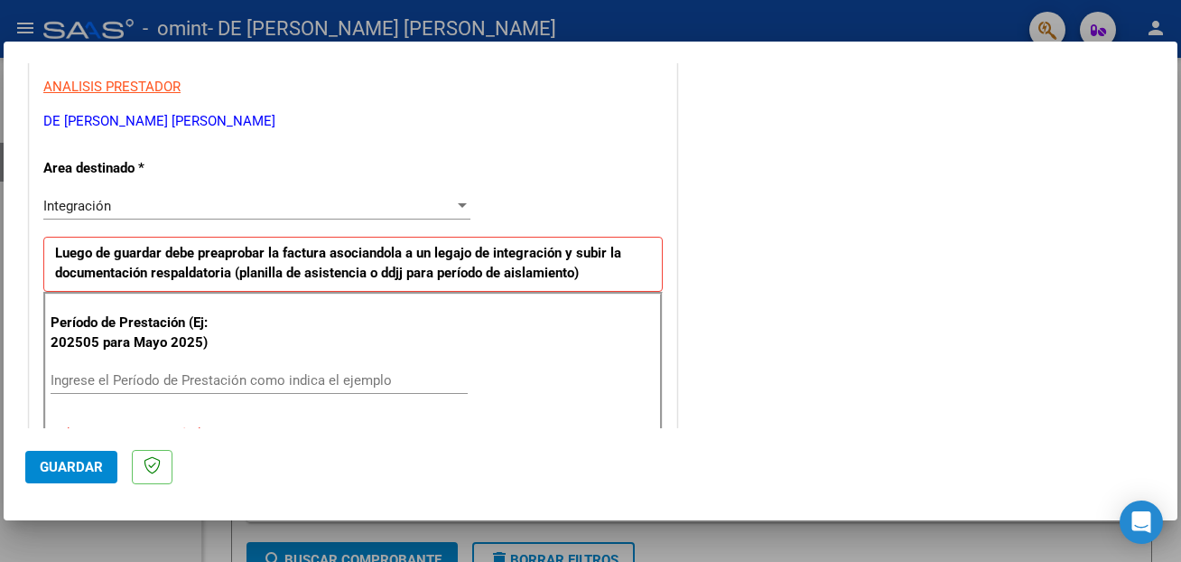
scroll to position [390, 0]
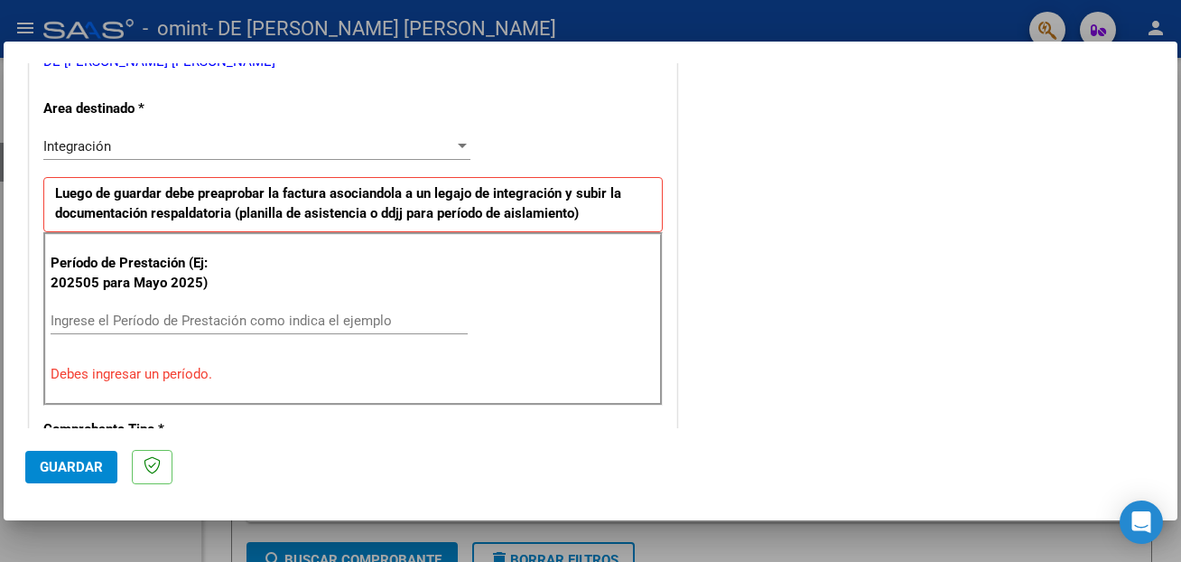
click at [133, 311] on div "Ingrese el Período de Prestación como indica el ejemplo" at bounding box center [259, 320] width 417 height 27
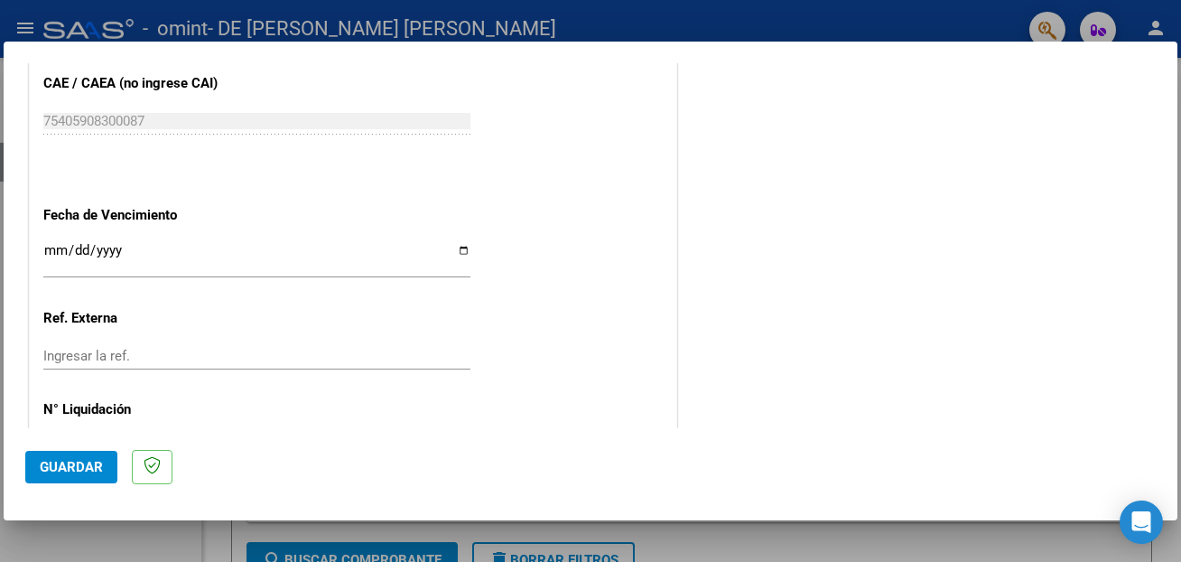
scroll to position [1170, 0]
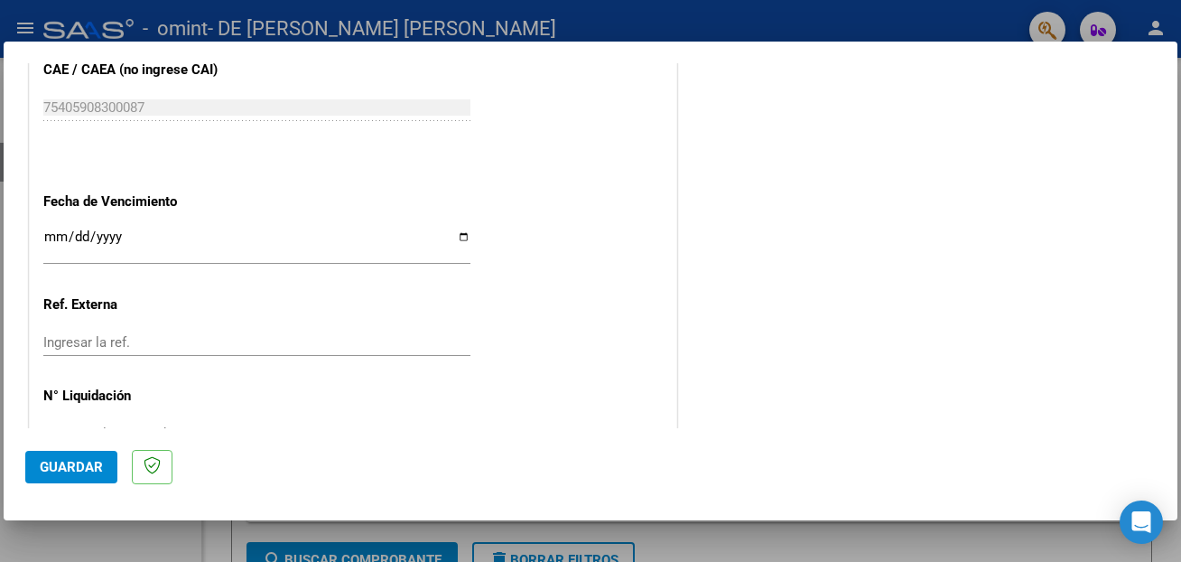
type input "202509"
click at [460, 229] on input "Ingresar la fecha" at bounding box center [256, 243] width 427 height 29
type input "[DATE]"
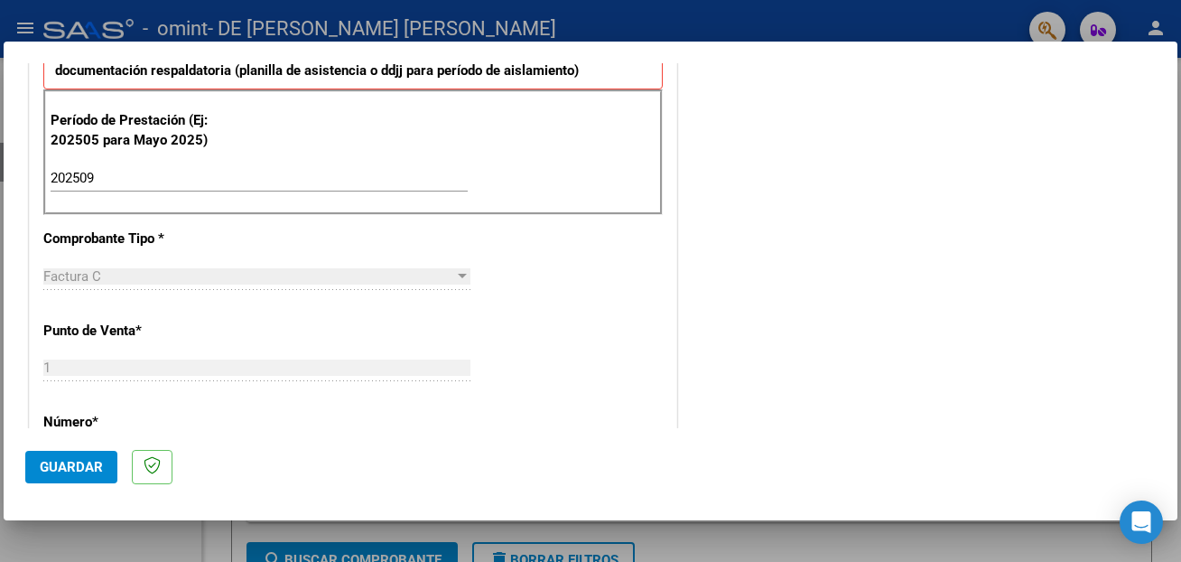
scroll to position [422, 0]
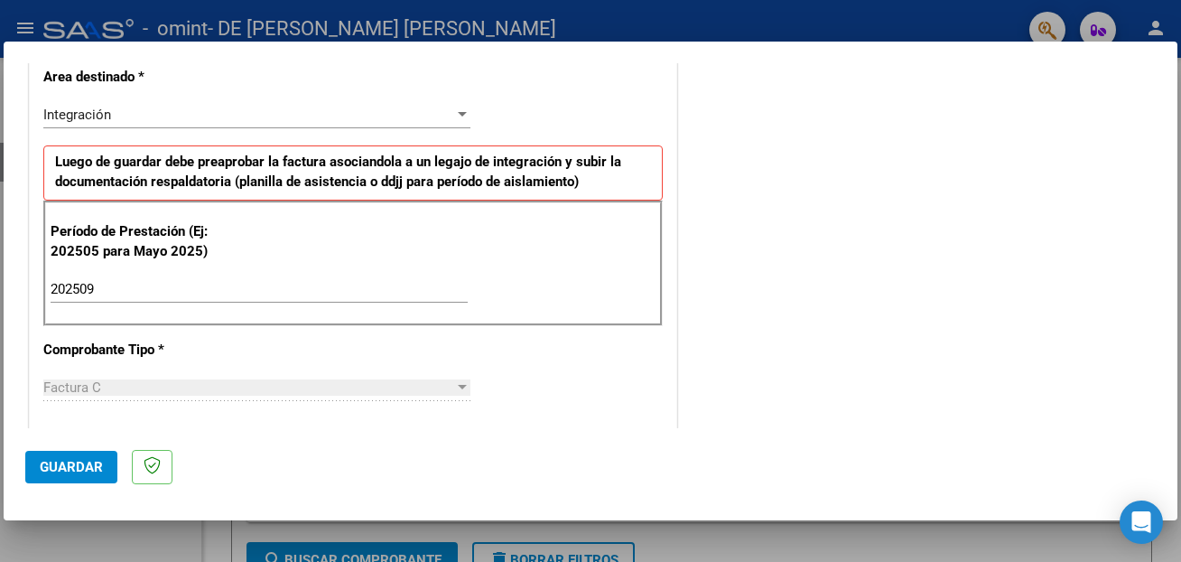
click at [79, 464] on span "Guardar" at bounding box center [71, 467] width 63 height 16
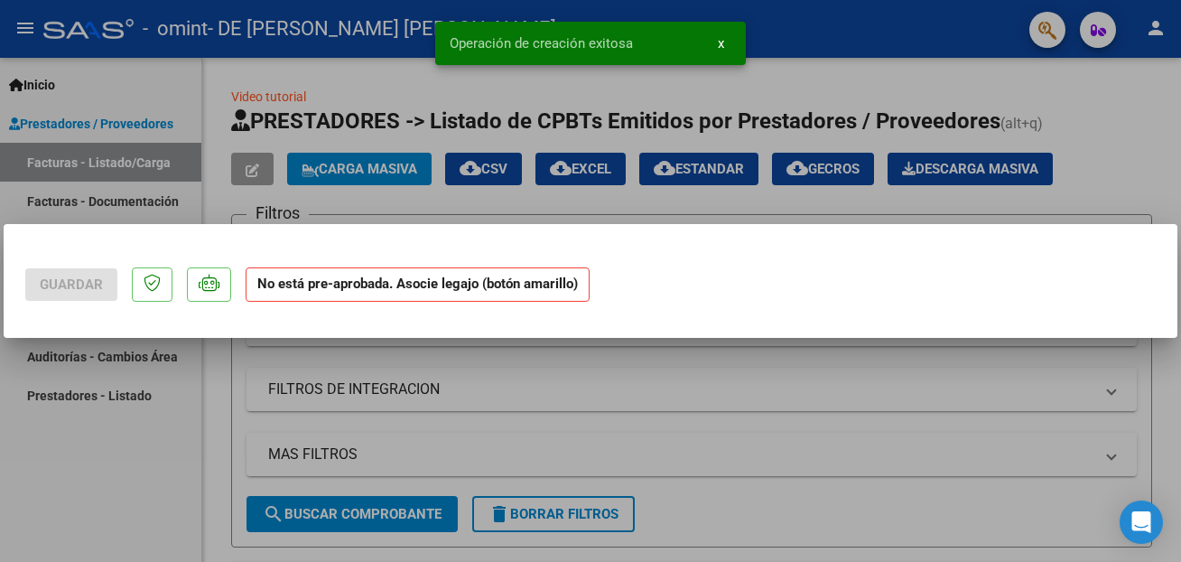
scroll to position [0, 0]
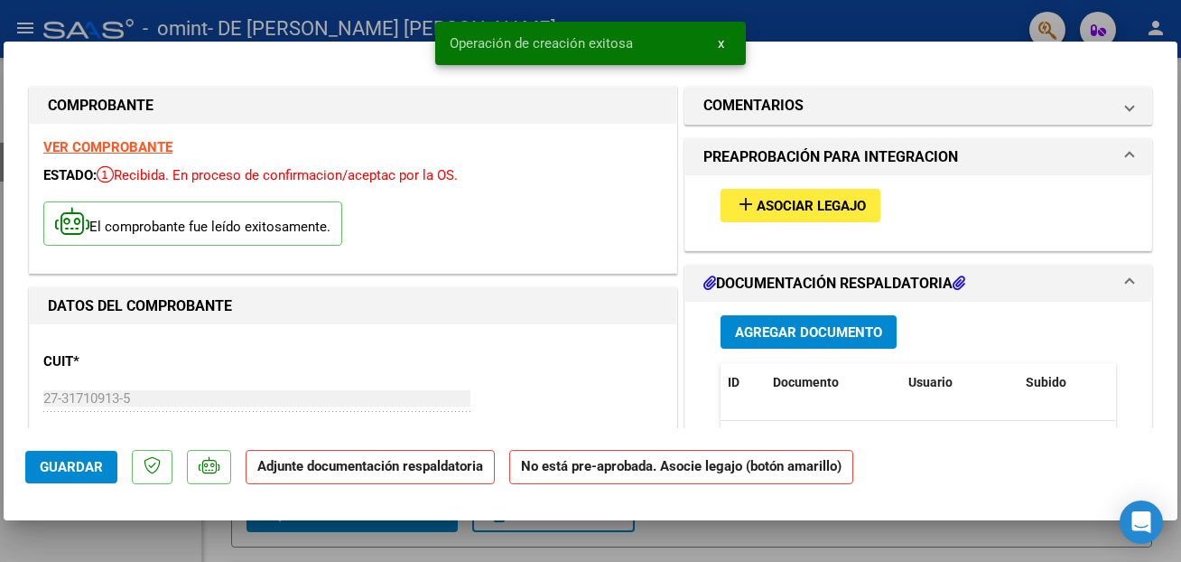
click at [836, 334] on span "Agregar Documento" at bounding box center [808, 332] width 147 height 16
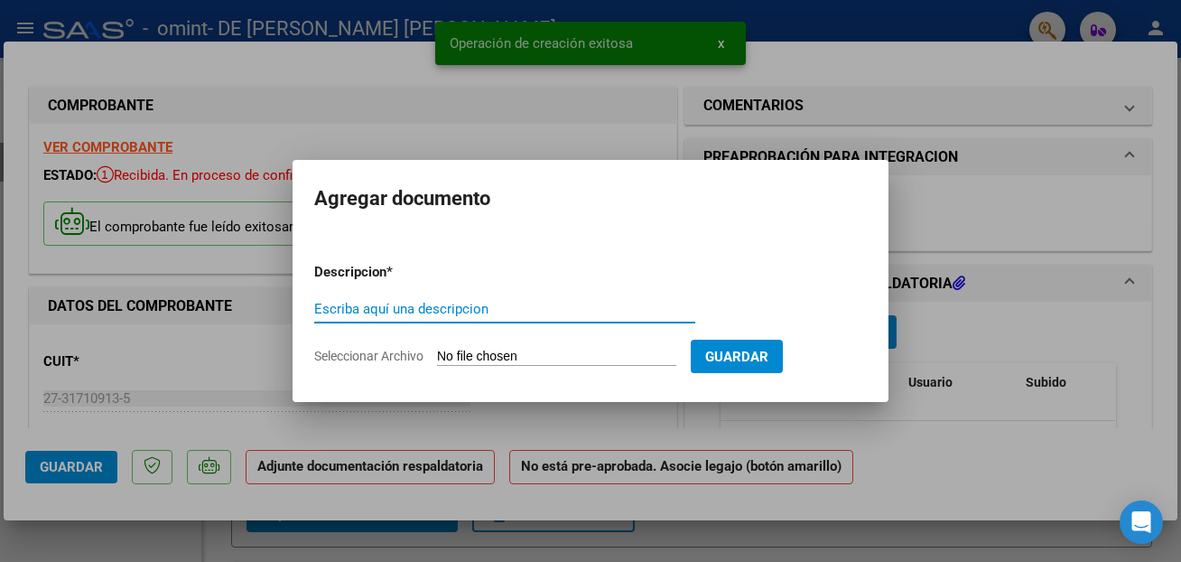
click at [468, 350] on input "Seleccionar Archivo" at bounding box center [556, 357] width 239 height 17
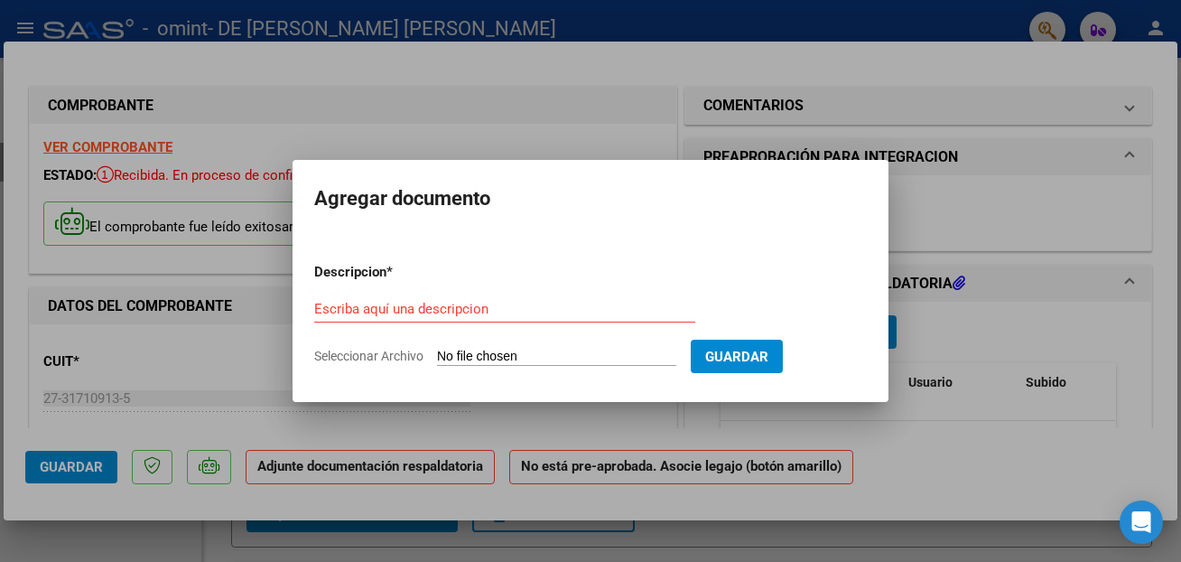
type input "C:\fakepath\planilla asistencia.pdf"
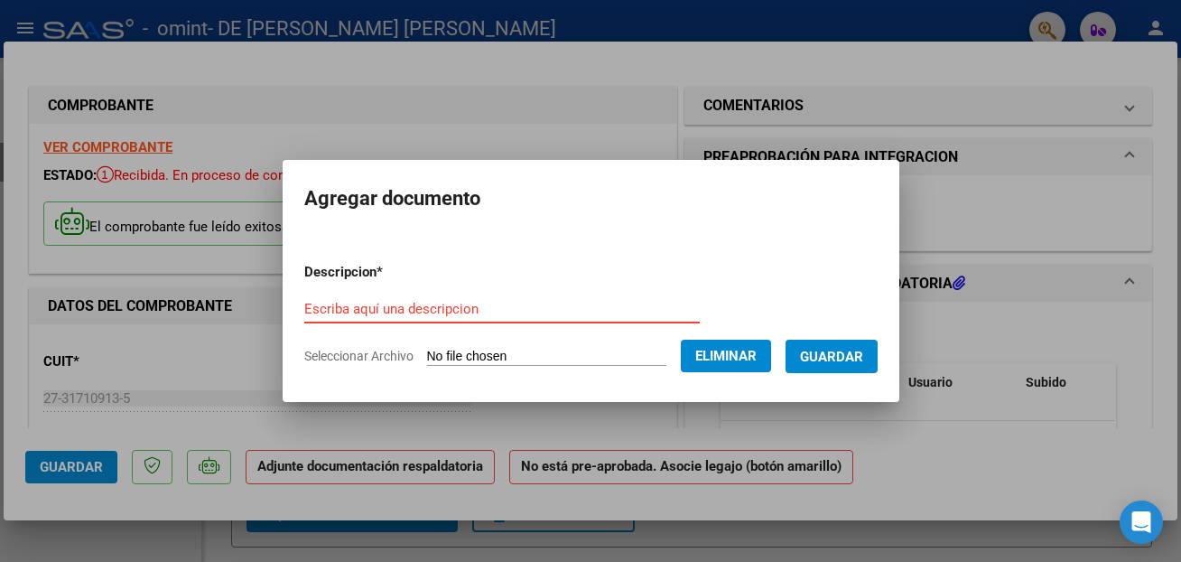
click at [458, 306] on input "Escriba aquí una descripcion" at bounding box center [502, 309] width 396 height 16
type input "Planilla de asistencia"
click at [800, 354] on span "Guardar" at bounding box center [831, 357] width 63 height 16
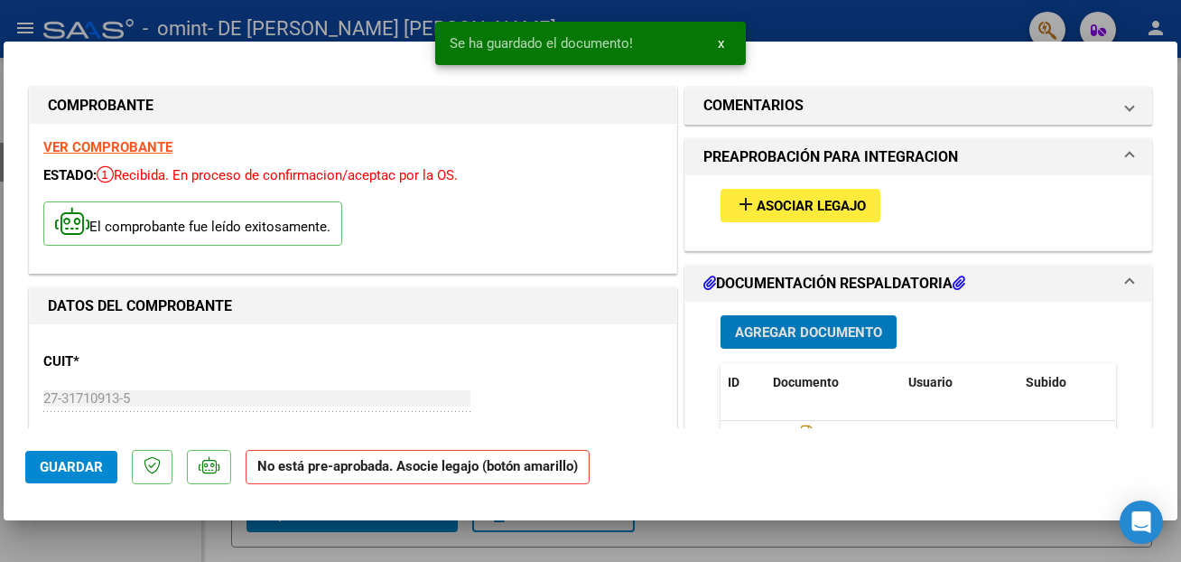
click at [824, 204] on span "Asociar Legajo" at bounding box center [811, 206] width 109 height 16
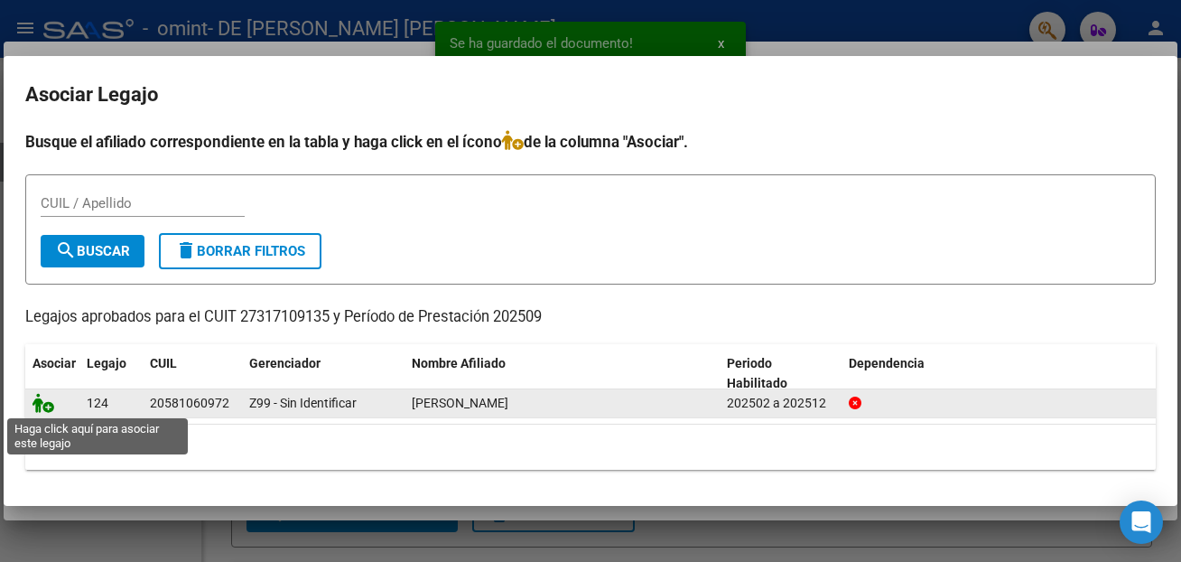
click at [37, 411] on icon at bounding box center [44, 403] width 22 height 20
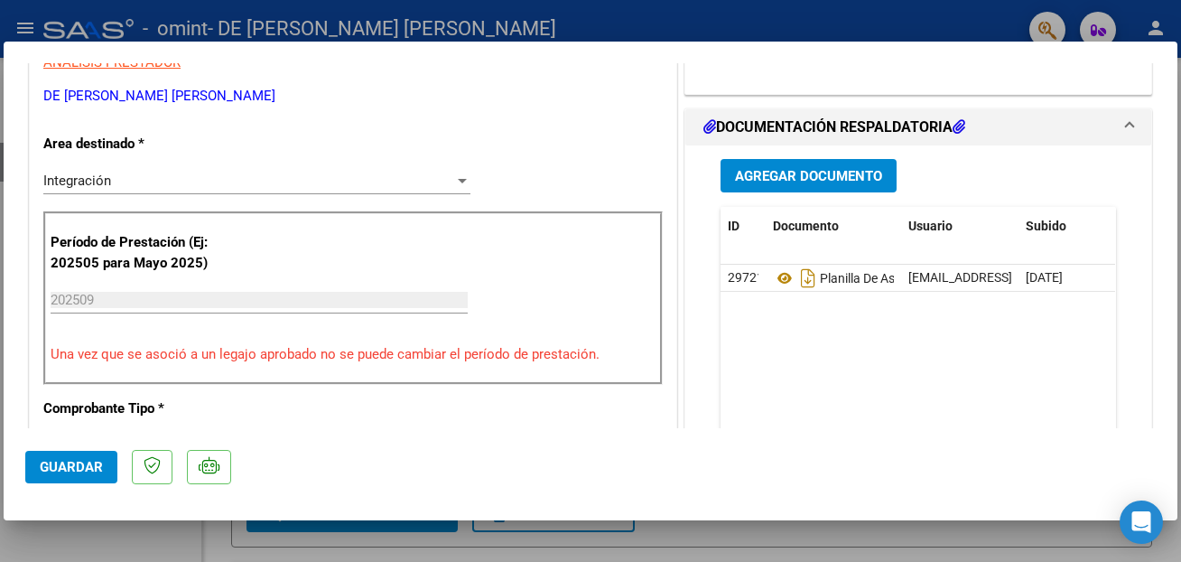
scroll to position [780, 0]
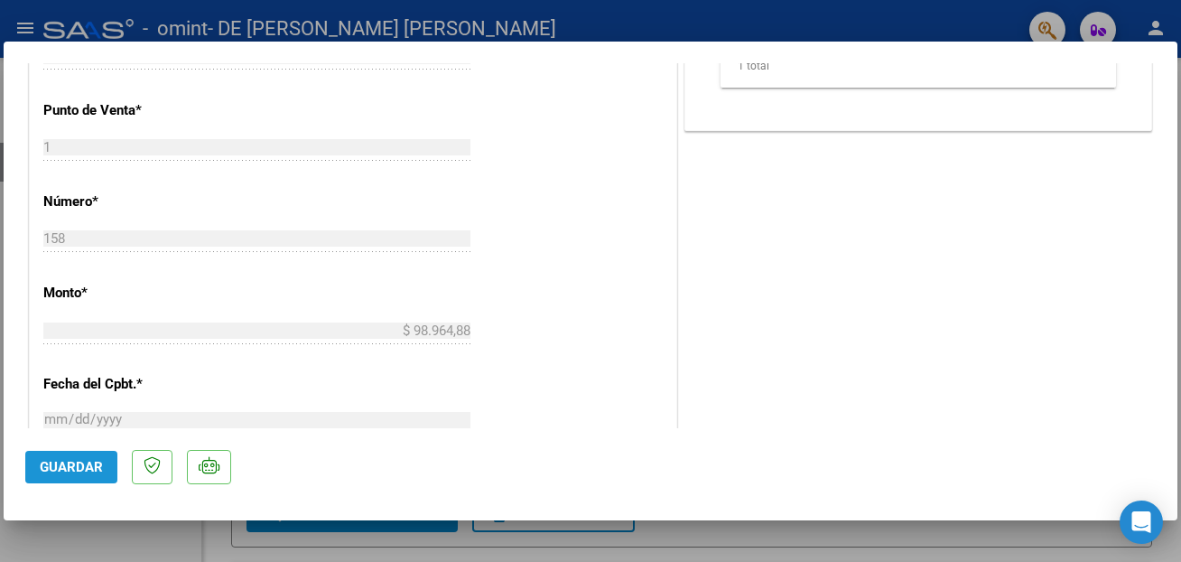
click at [75, 452] on button "Guardar" at bounding box center [71, 467] width 92 height 33
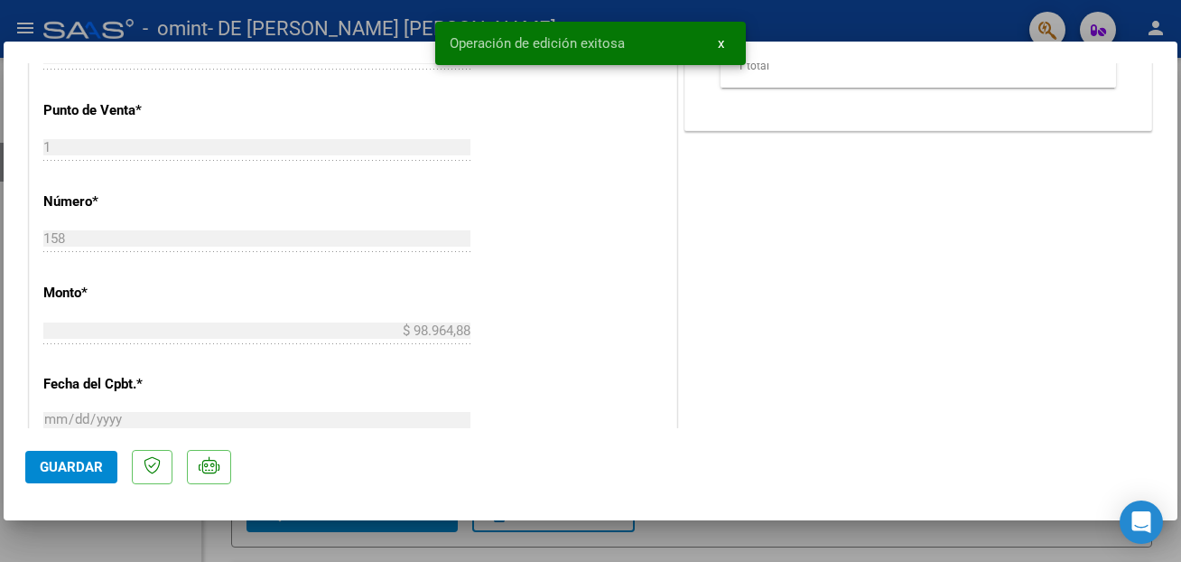
click at [831, 26] on div at bounding box center [590, 281] width 1181 height 562
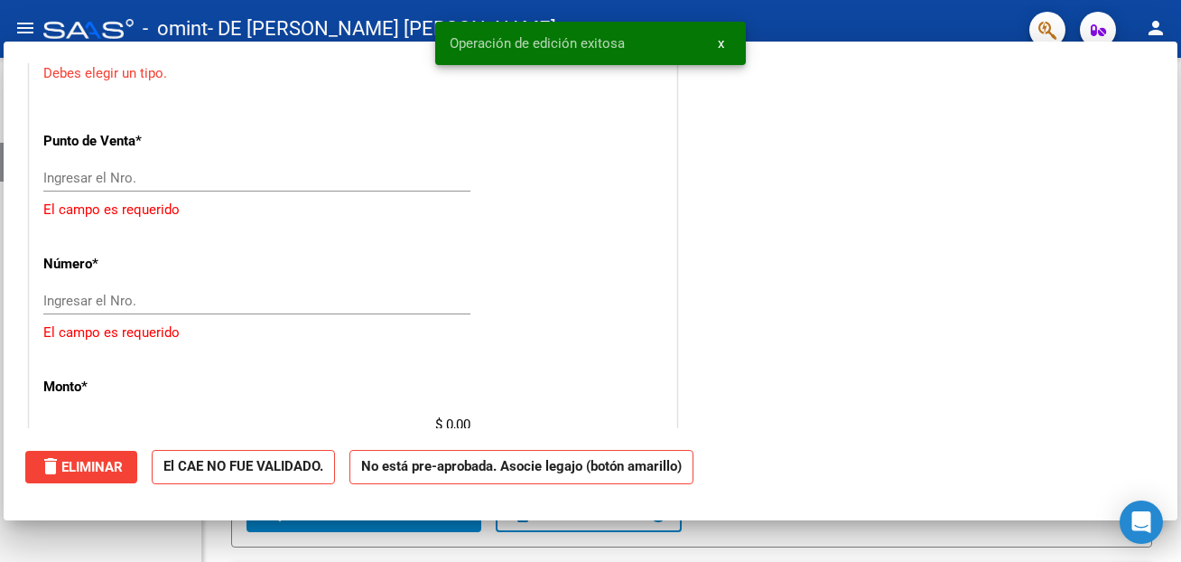
scroll to position [0, 0]
